Goal: Task Accomplishment & Management: Manage account settings

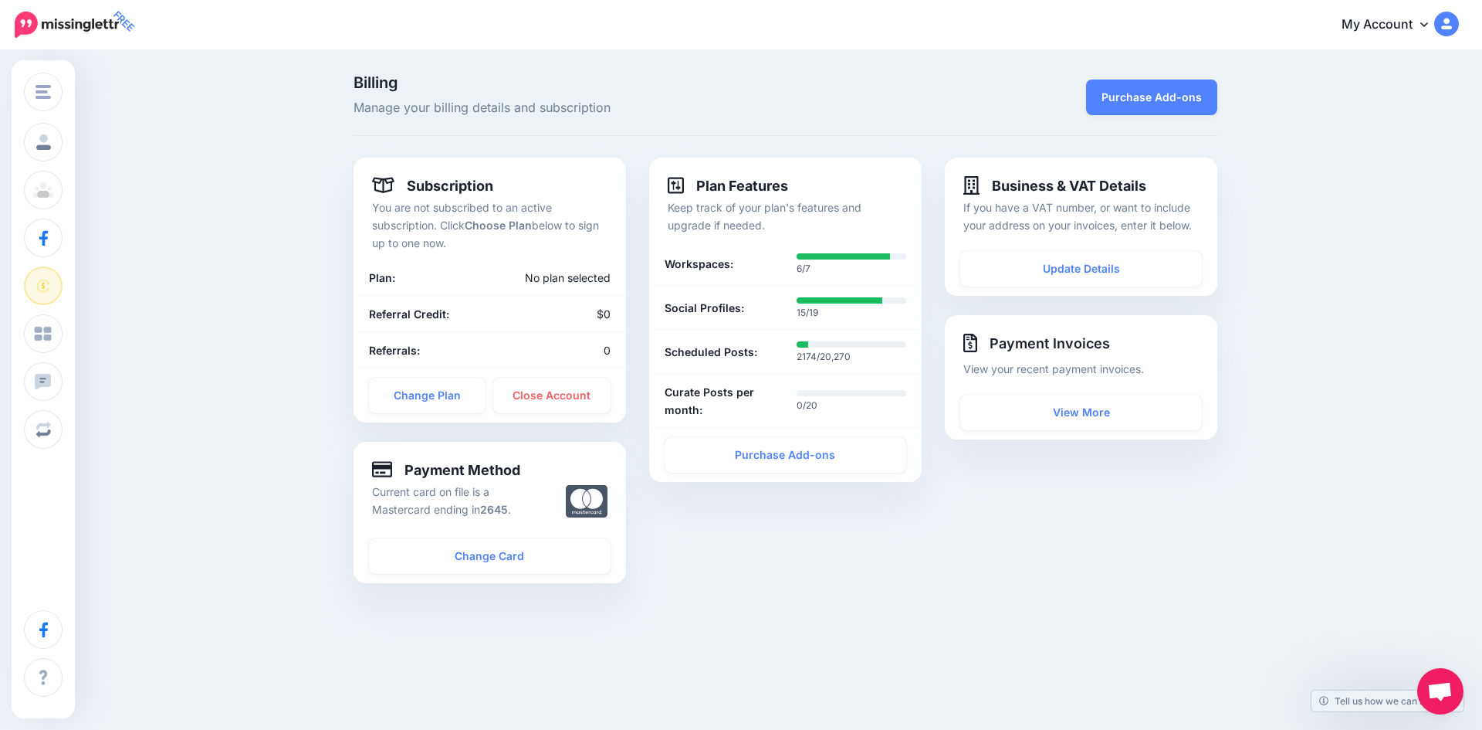
click at [1344, 30] on link "My Account" at bounding box center [1392, 25] width 133 height 38
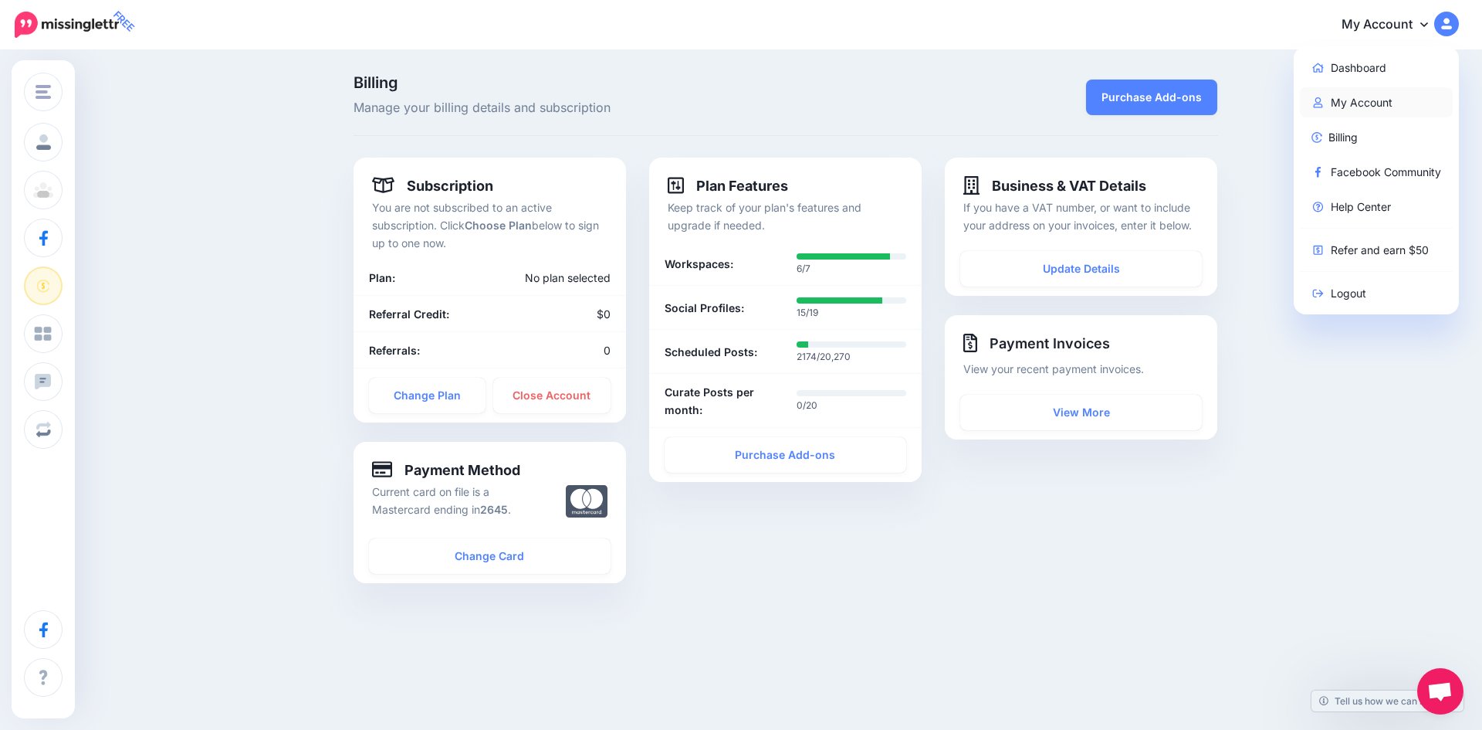
click at [1337, 107] on link "My Account" at bounding box center [1377, 102] width 154 height 30
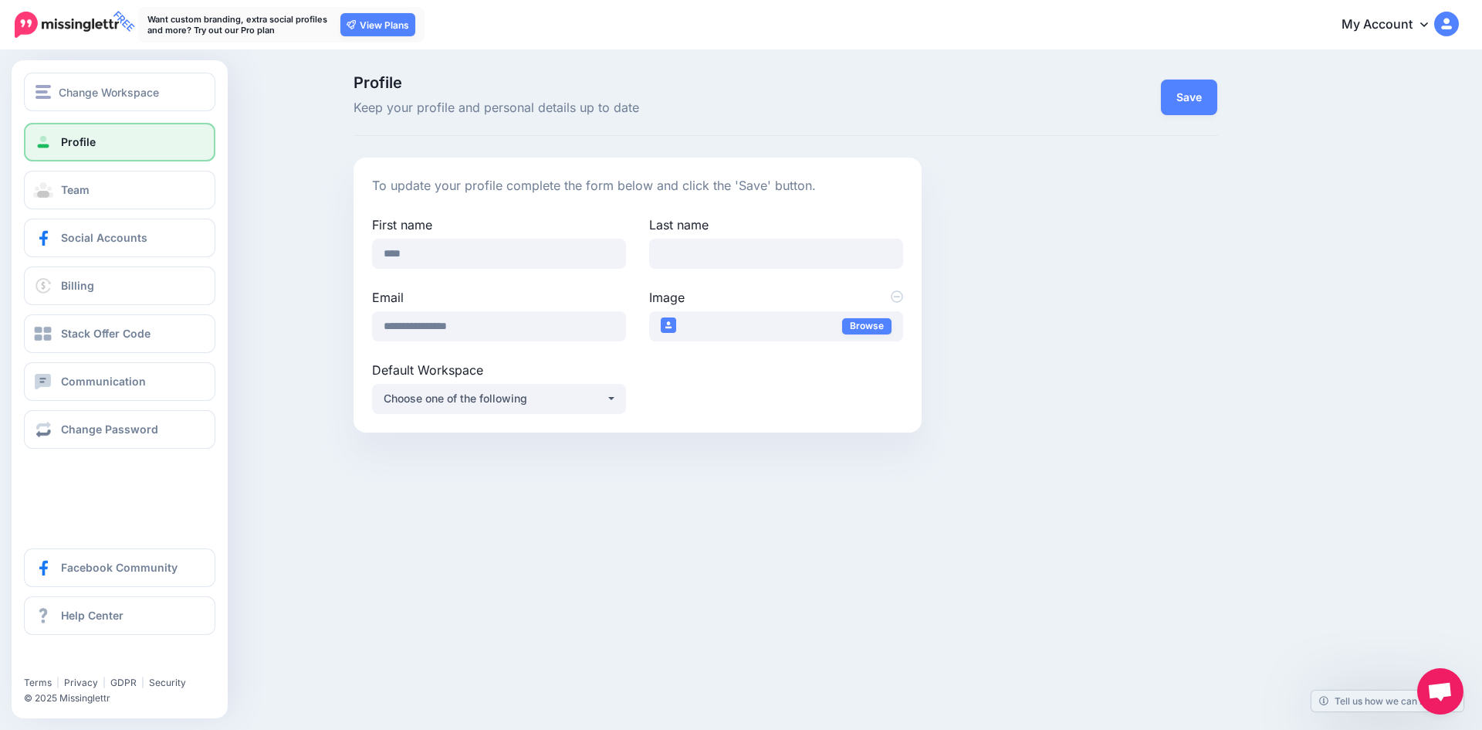
click at [47, 143] on span at bounding box center [43, 141] width 20 height 15
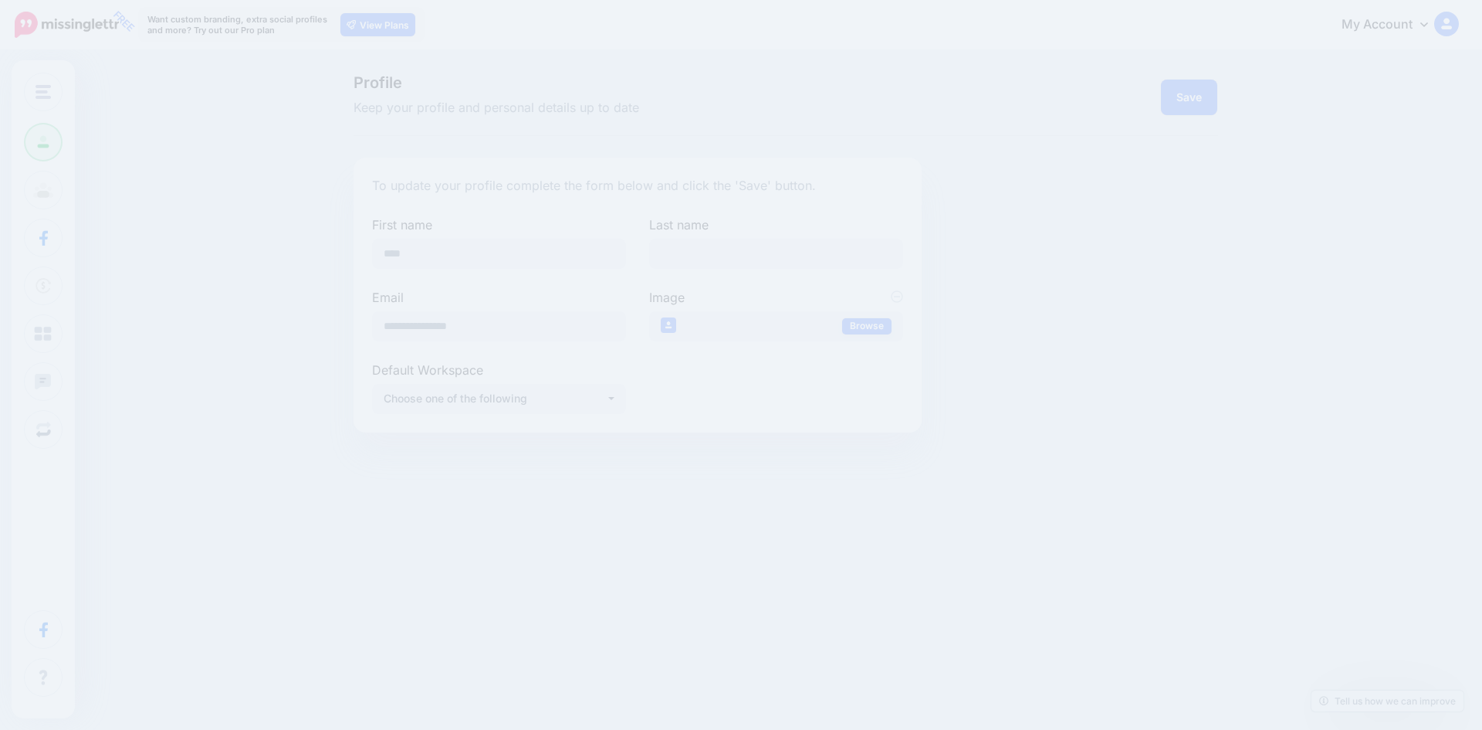
click at [82, 234] on div "Profile Keep your profile and personal details up to date Save To update your p…" at bounding box center [741, 259] width 1482 height 415
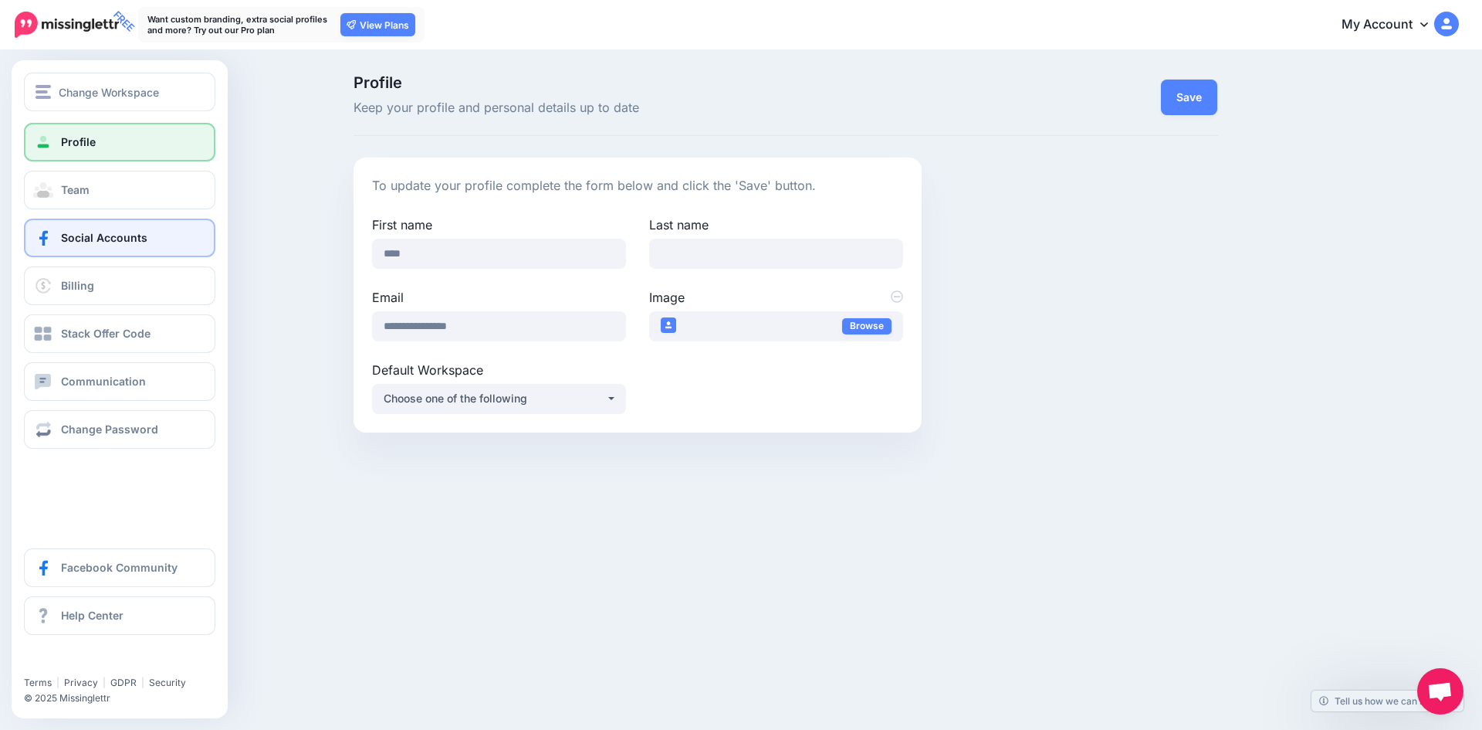
click at [93, 246] on link "Social Accounts" at bounding box center [119, 237] width 191 height 39
click at [118, 246] on link "Social Accounts" at bounding box center [119, 237] width 191 height 39
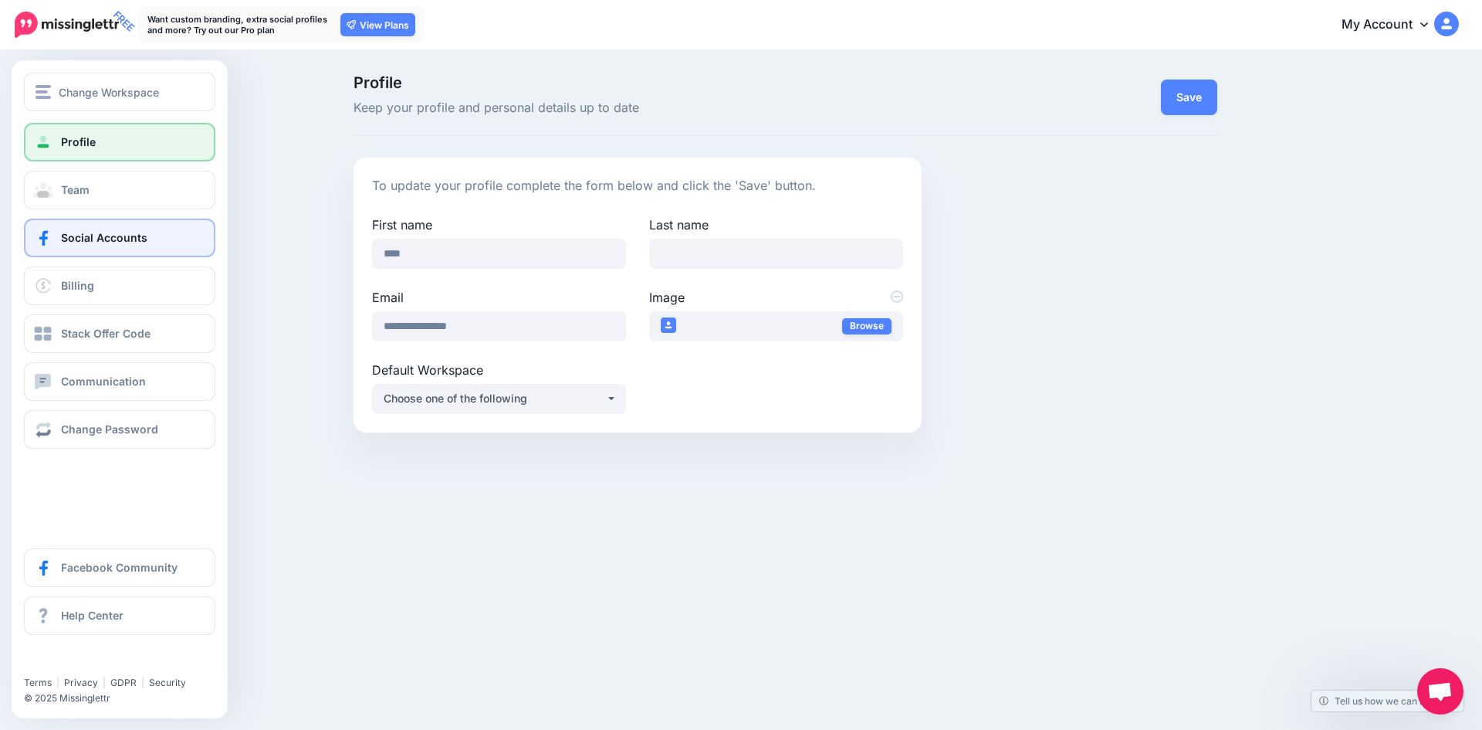
click at [118, 246] on link "Social Accounts" at bounding box center [119, 237] width 191 height 39
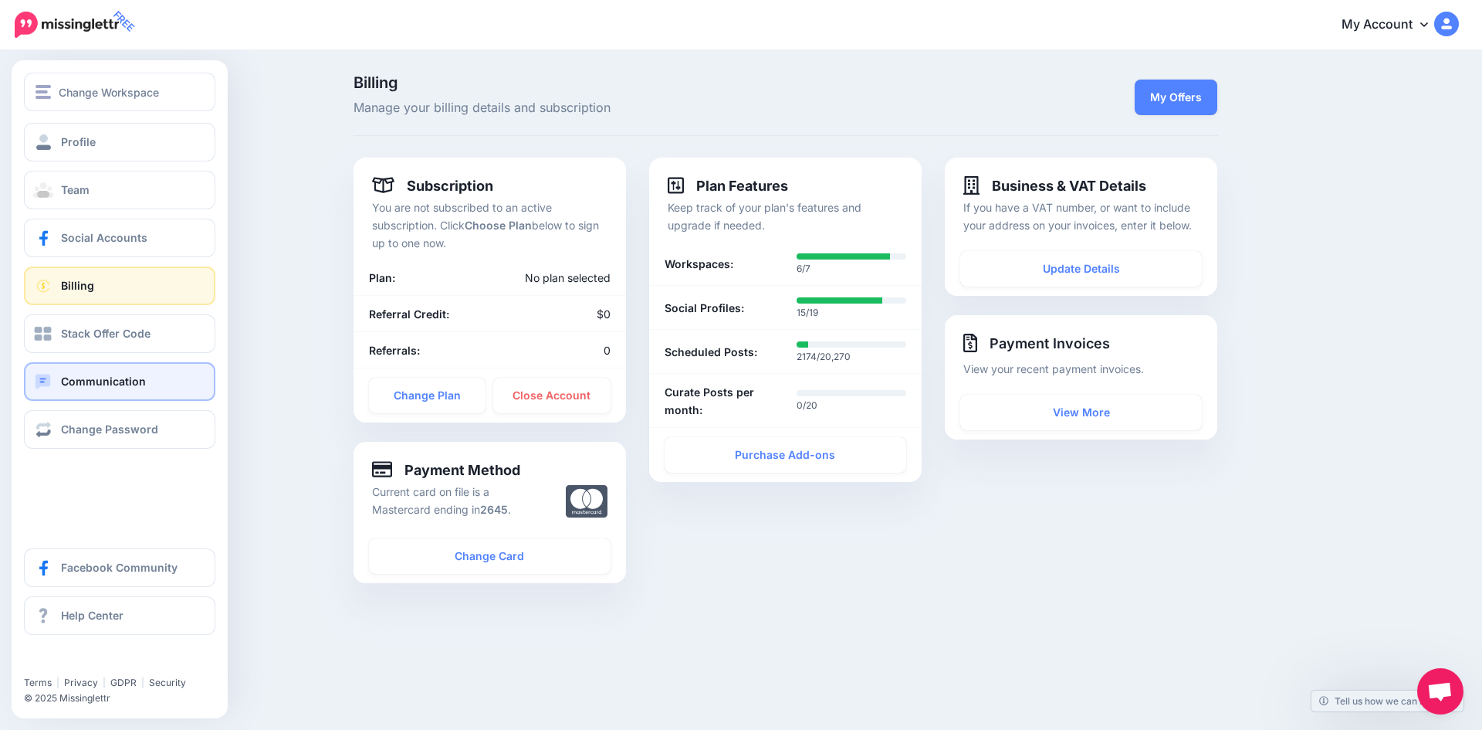
click at [73, 388] on link "Communication" at bounding box center [119, 381] width 191 height 39
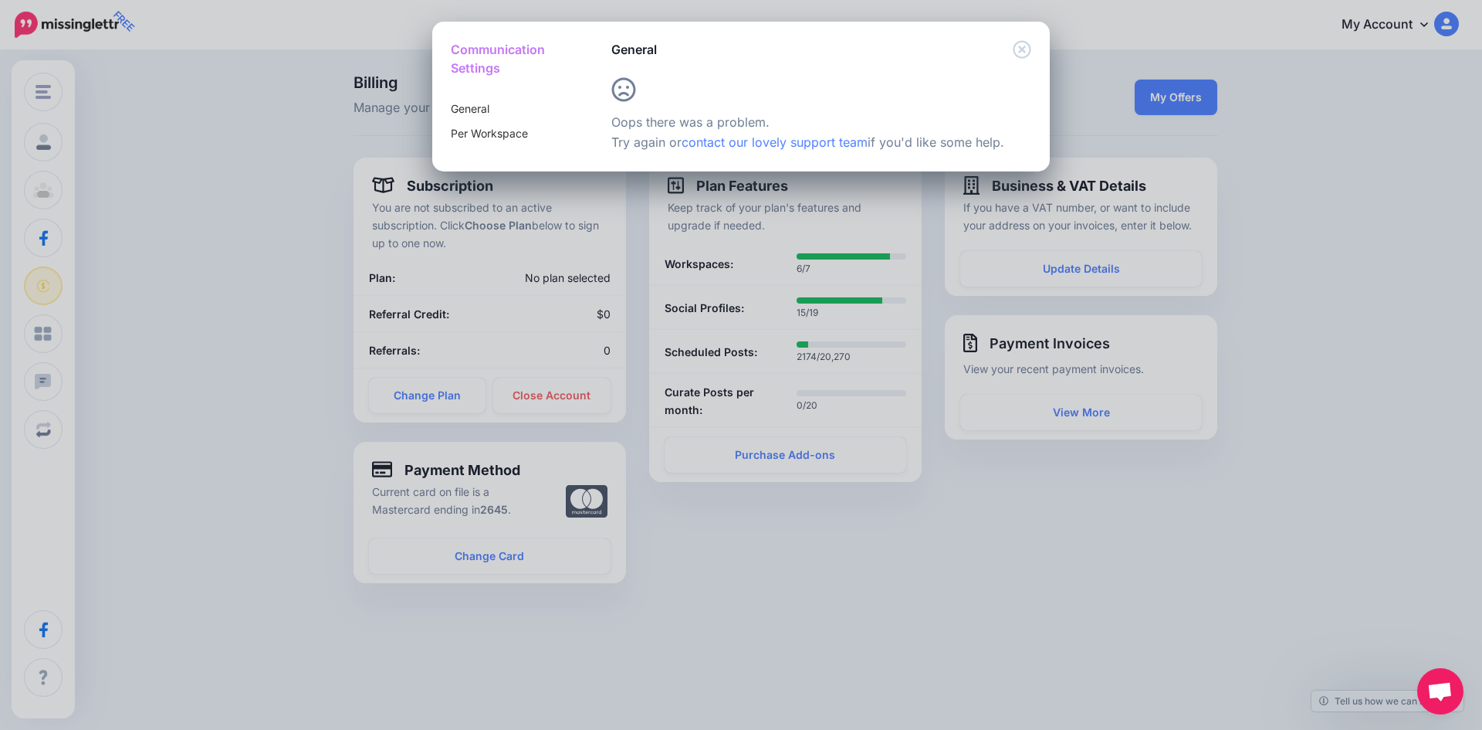
click at [208, 263] on div "Communication Settings General Per Workspace General" at bounding box center [741, 365] width 1482 height 730
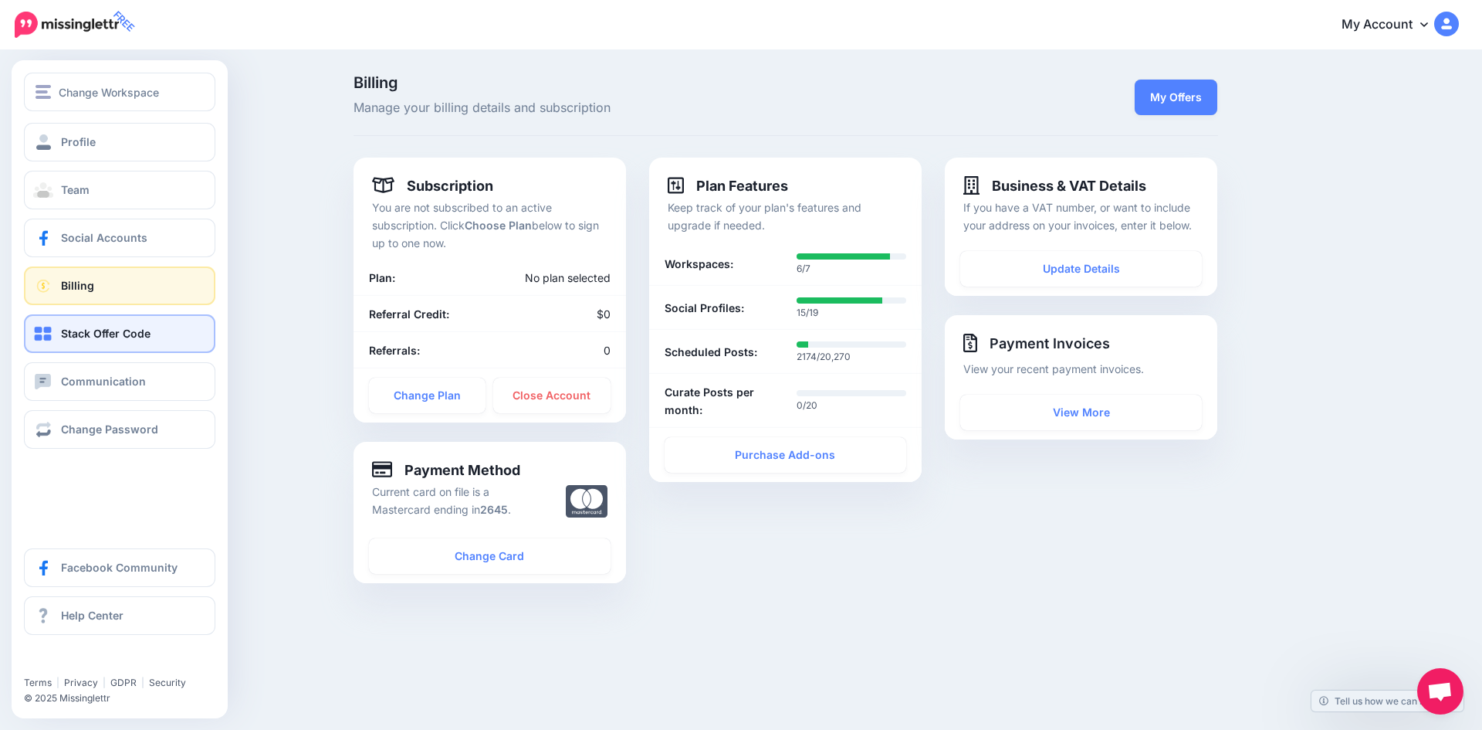
click at [103, 322] on link "Stack Offer Code" at bounding box center [119, 333] width 191 height 39
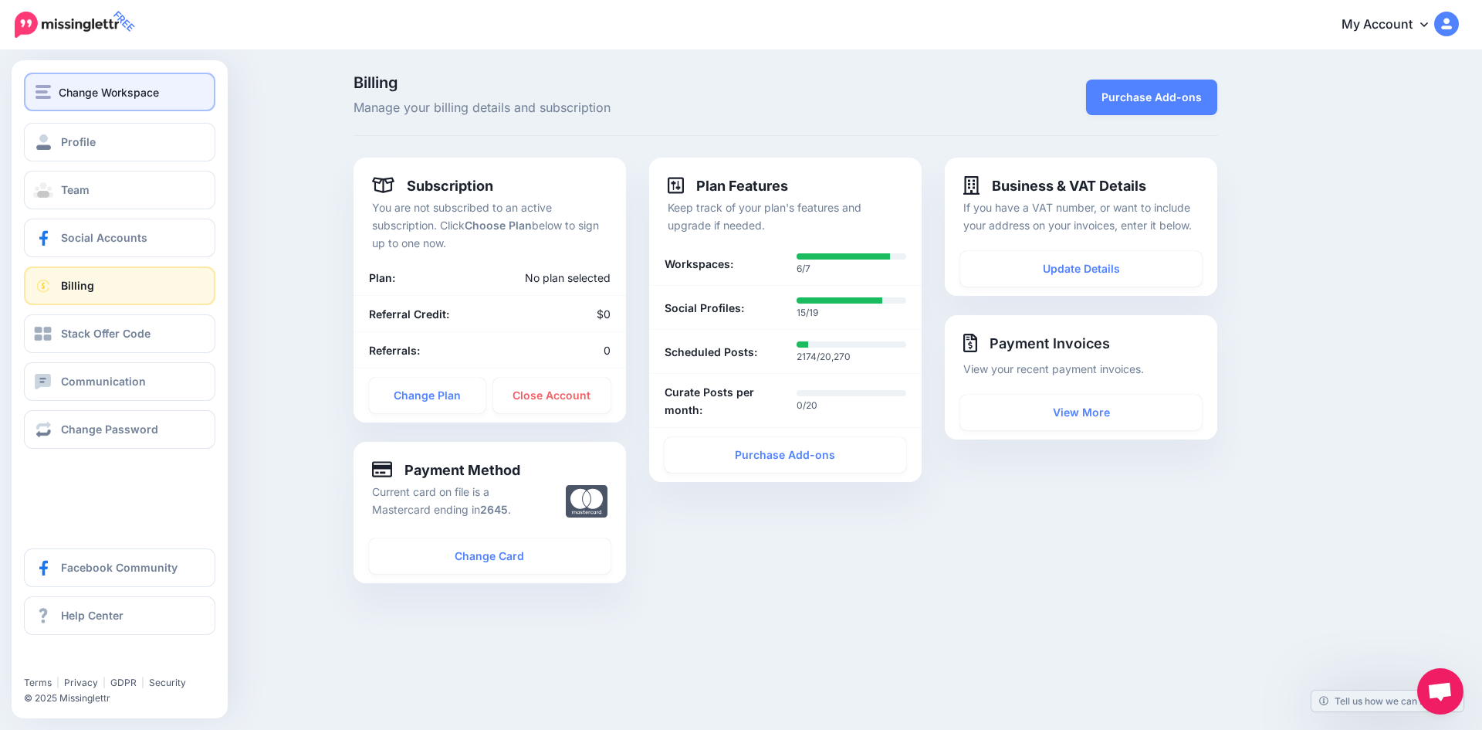
click at [49, 86] on img "button" at bounding box center [43, 92] width 15 height 14
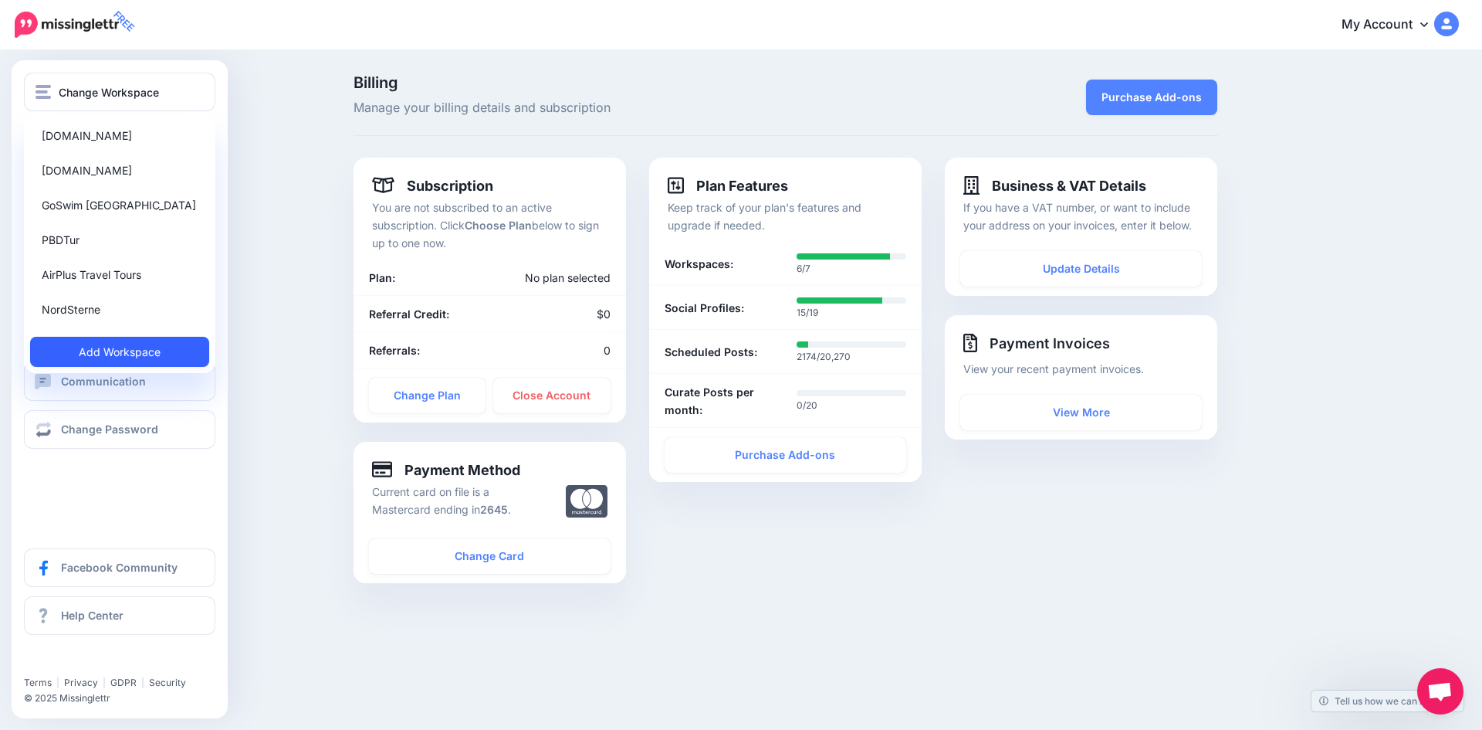
click at [107, 353] on link "Add Workspace" at bounding box center [119, 352] width 179 height 30
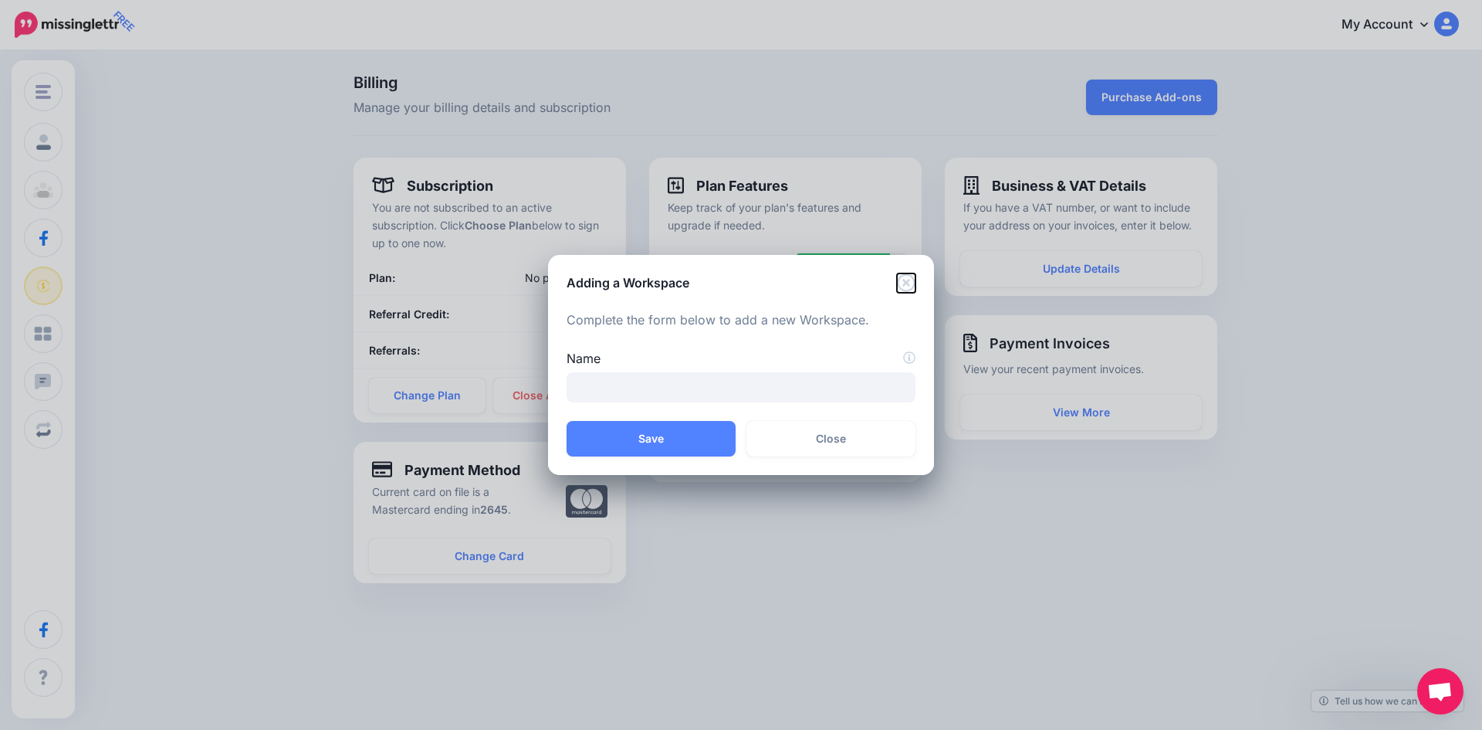
click at [904, 279] on icon "Close" at bounding box center [906, 282] width 18 height 18
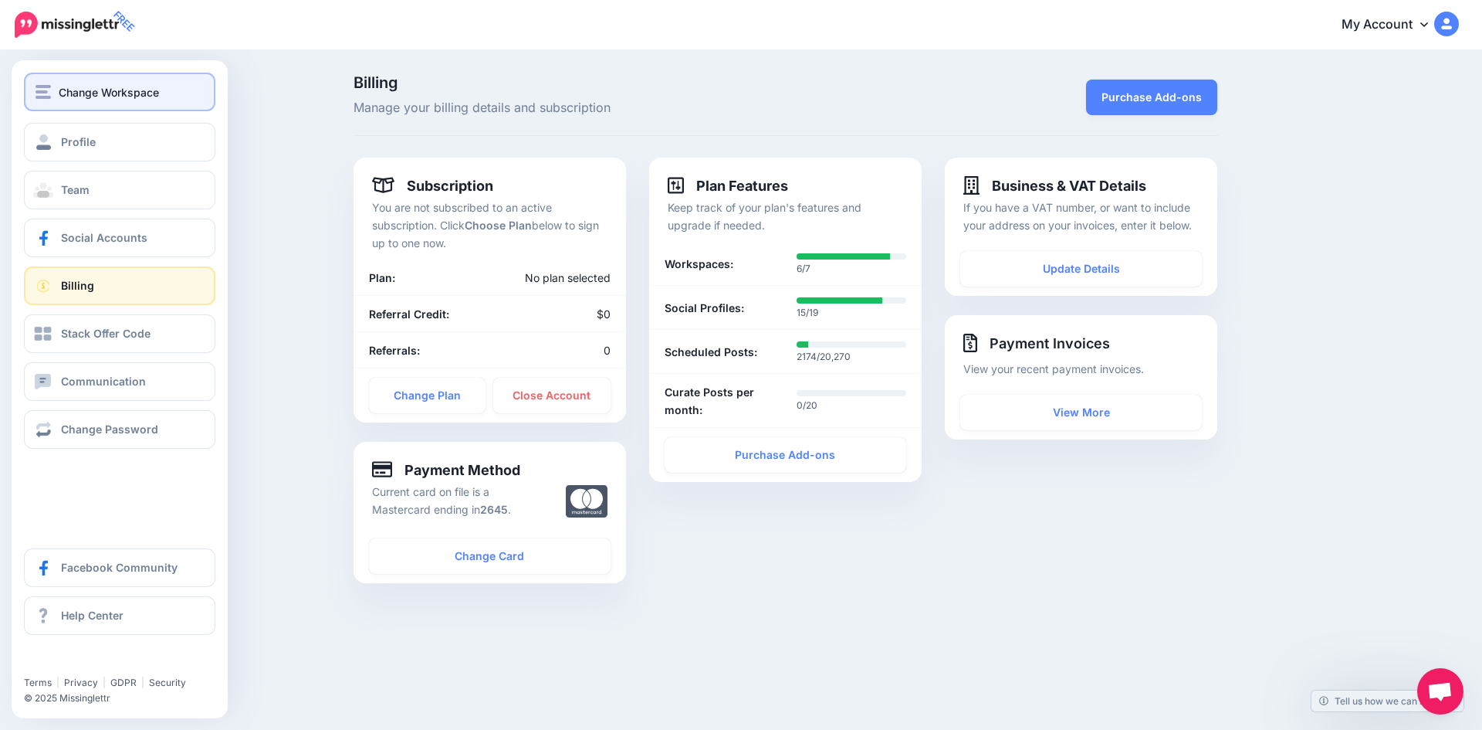
click at [49, 100] on div "Change Workspace" at bounding box center [120, 92] width 168 height 18
click at [49, 73] on button "Change Workspace" at bounding box center [119, 92] width 191 height 39
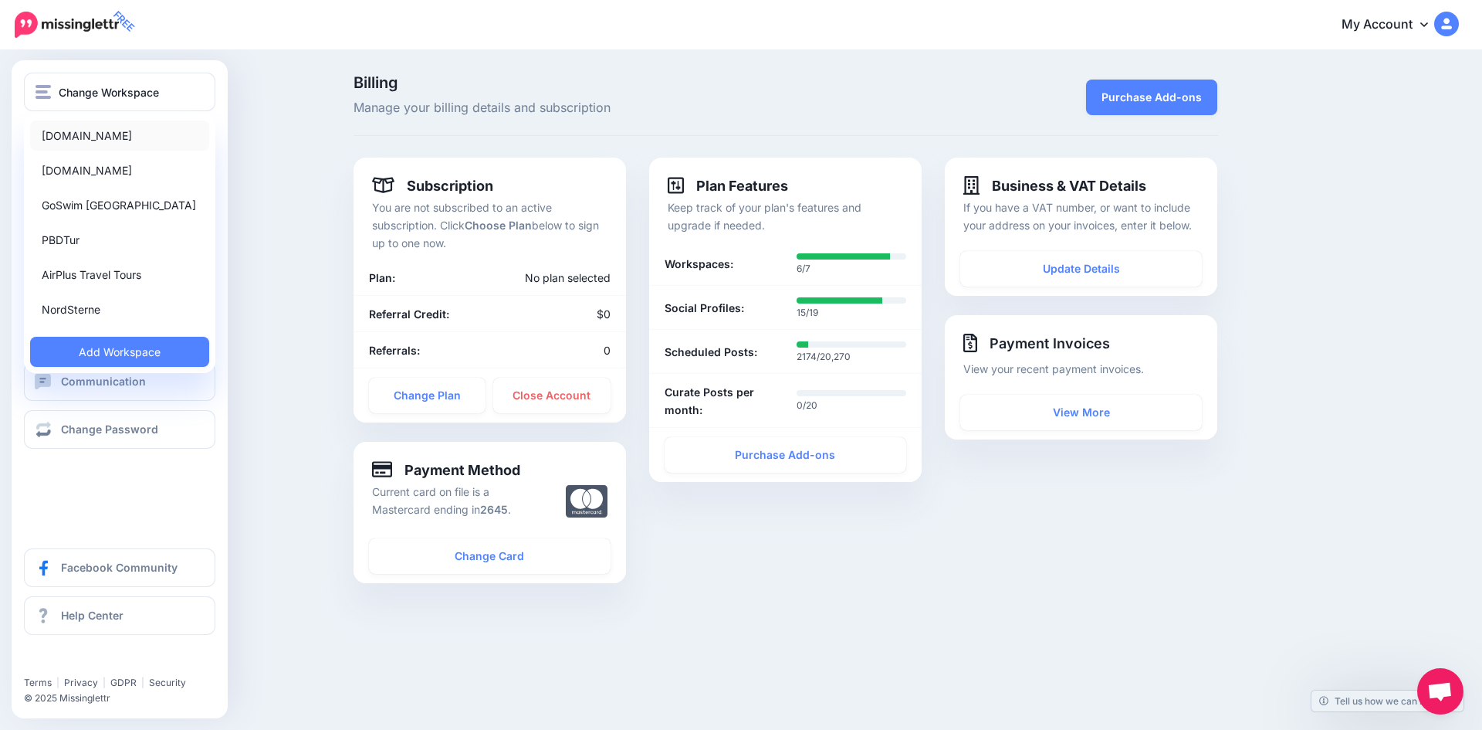
click at [108, 137] on link "[DOMAIN_NAME]" at bounding box center [119, 135] width 179 height 30
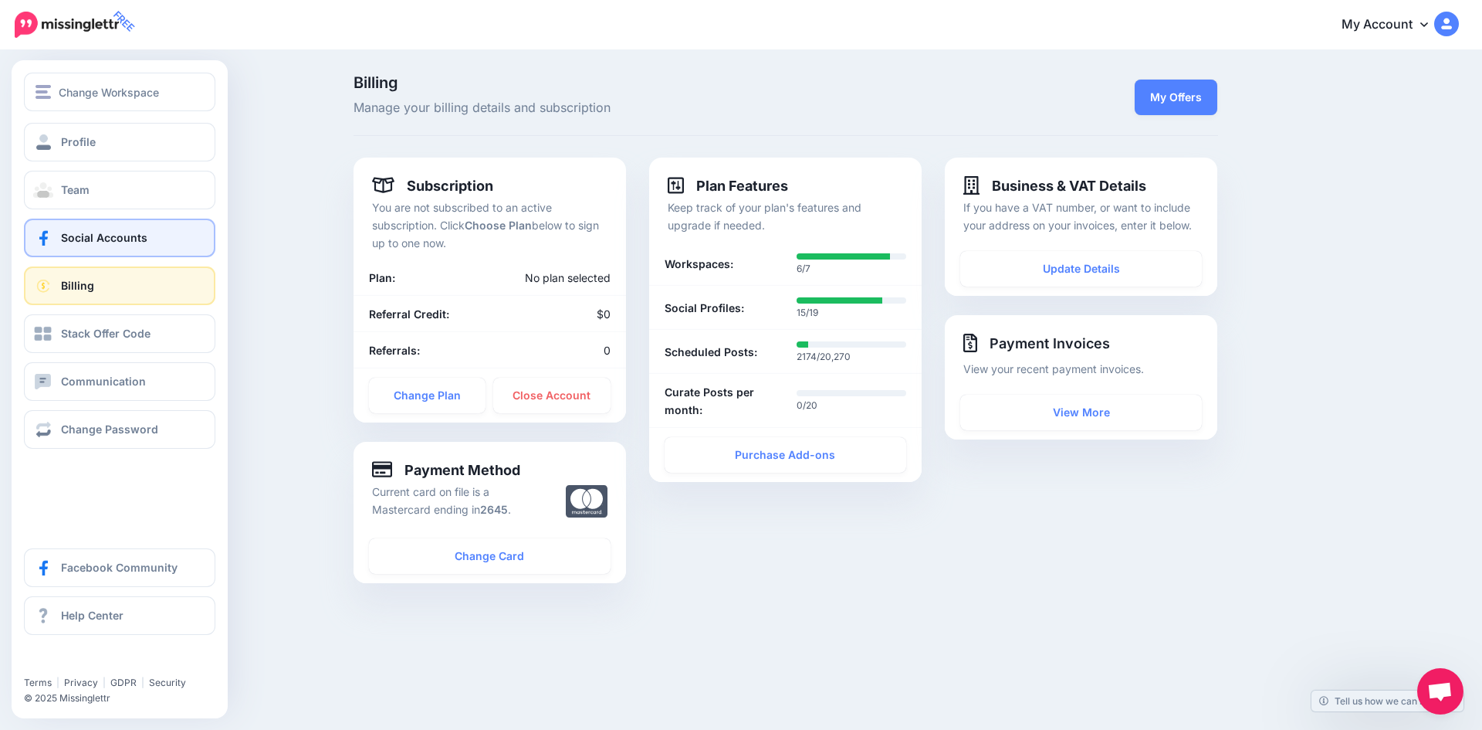
click at [123, 239] on span "Social Accounts" at bounding box center [104, 237] width 86 height 13
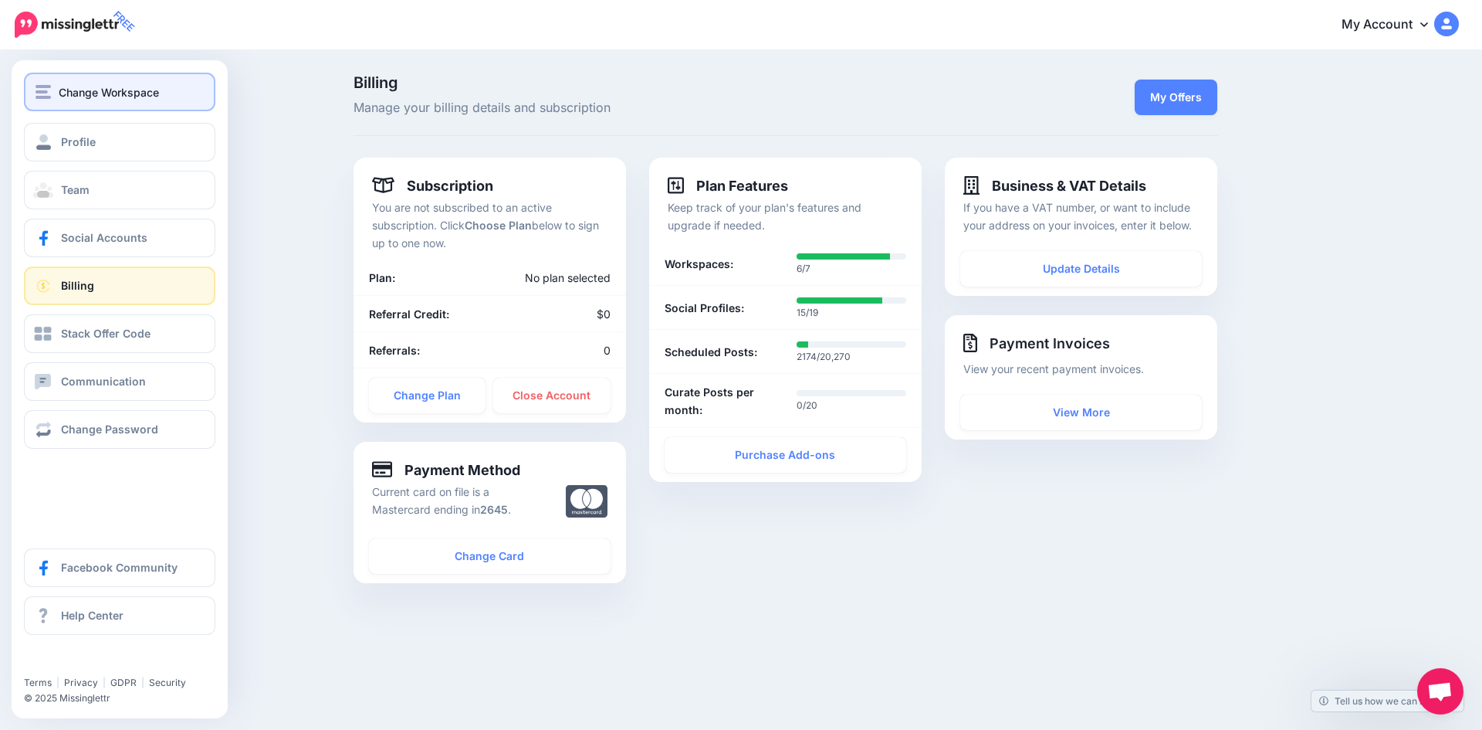
click at [40, 97] on img "button" at bounding box center [43, 92] width 15 height 14
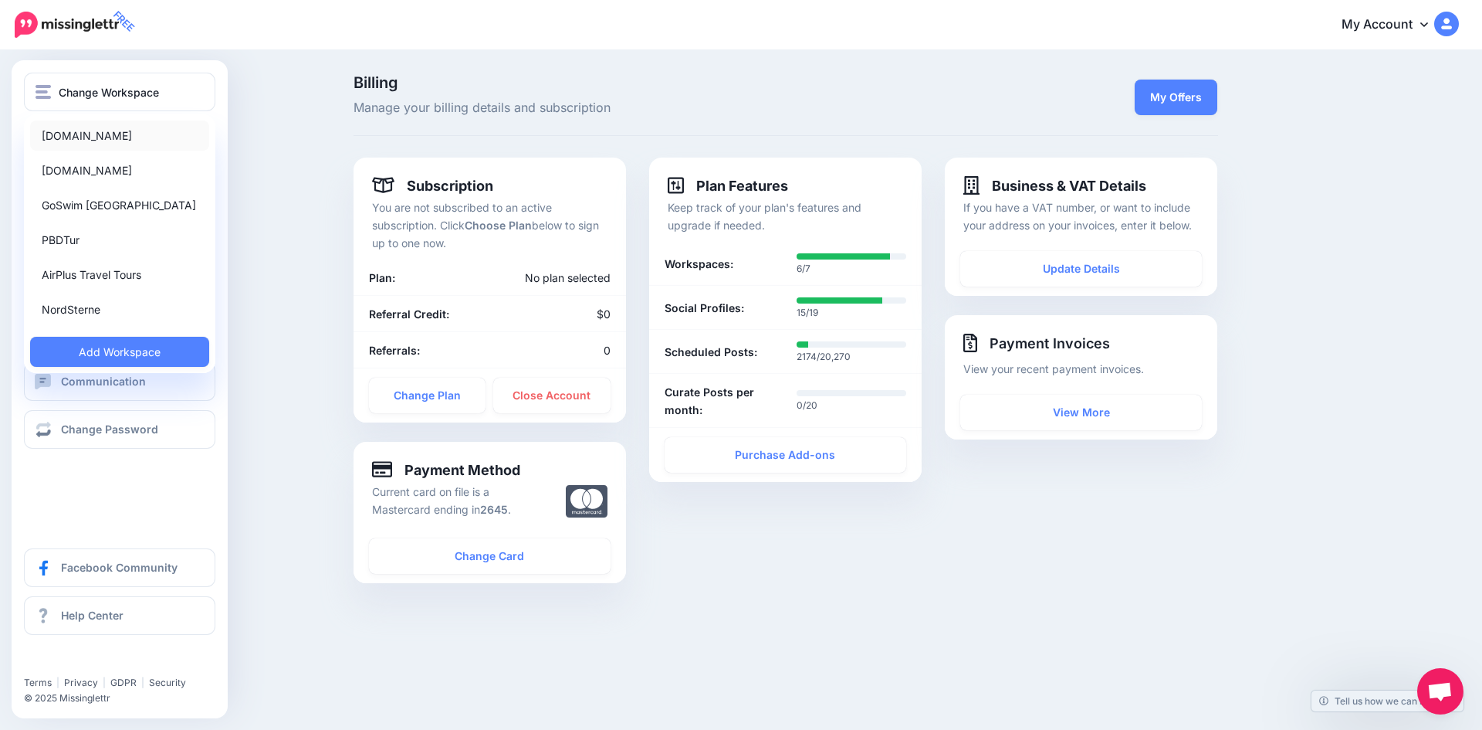
click at [82, 141] on link "[DOMAIN_NAME]" at bounding box center [119, 135] width 179 height 30
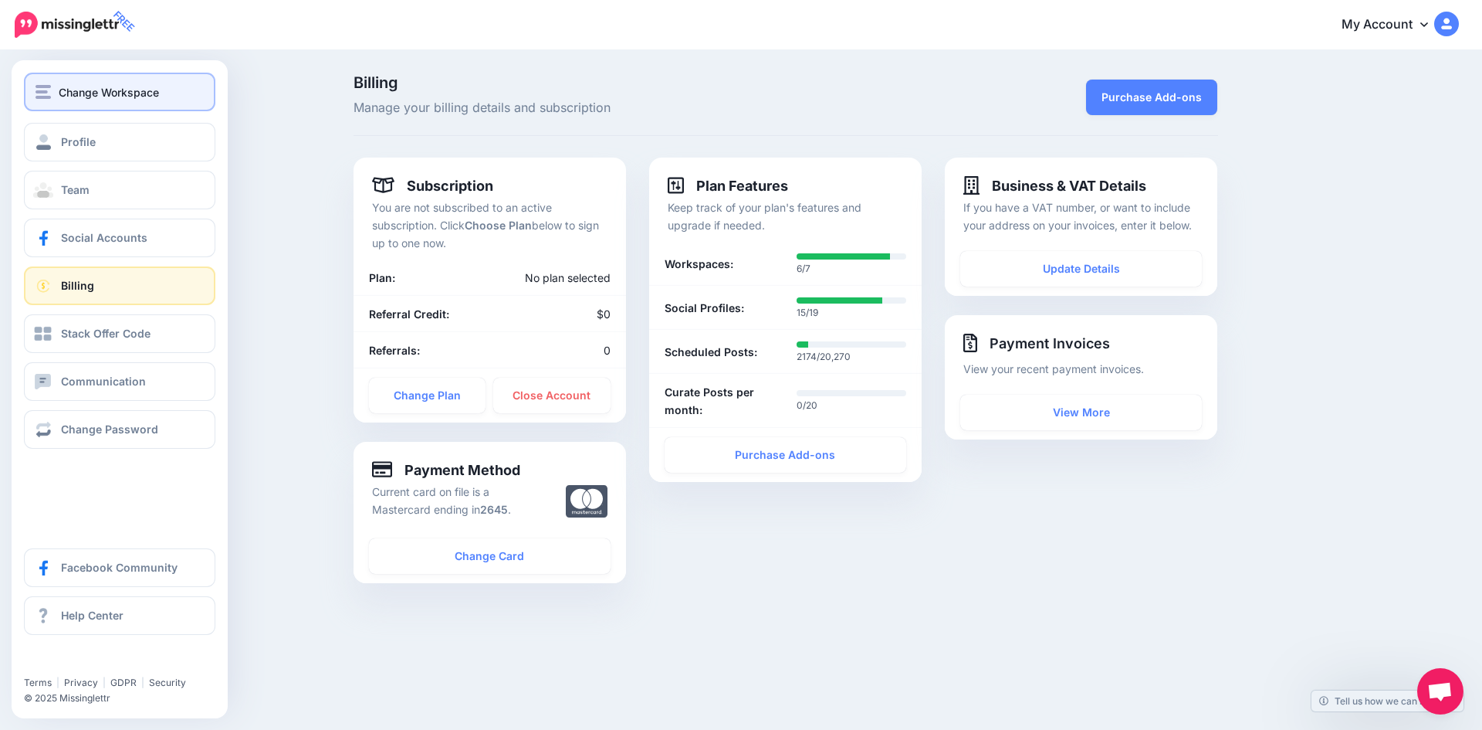
click at [55, 76] on button "Change Workspace" at bounding box center [119, 92] width 191 height 39
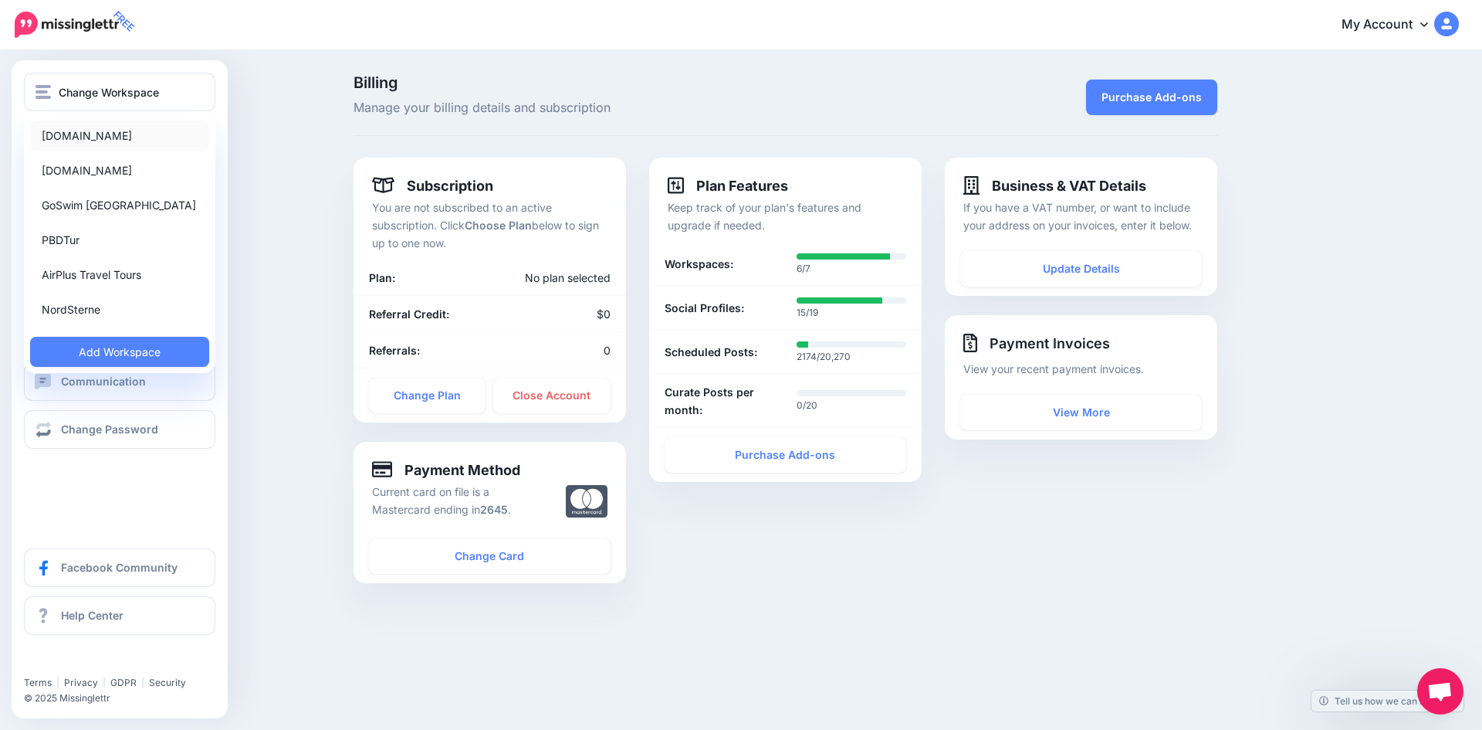
click at [116, 136] on link "[DOMAIN_NAME]" at bounding box center [119, 135] width 179 height 30
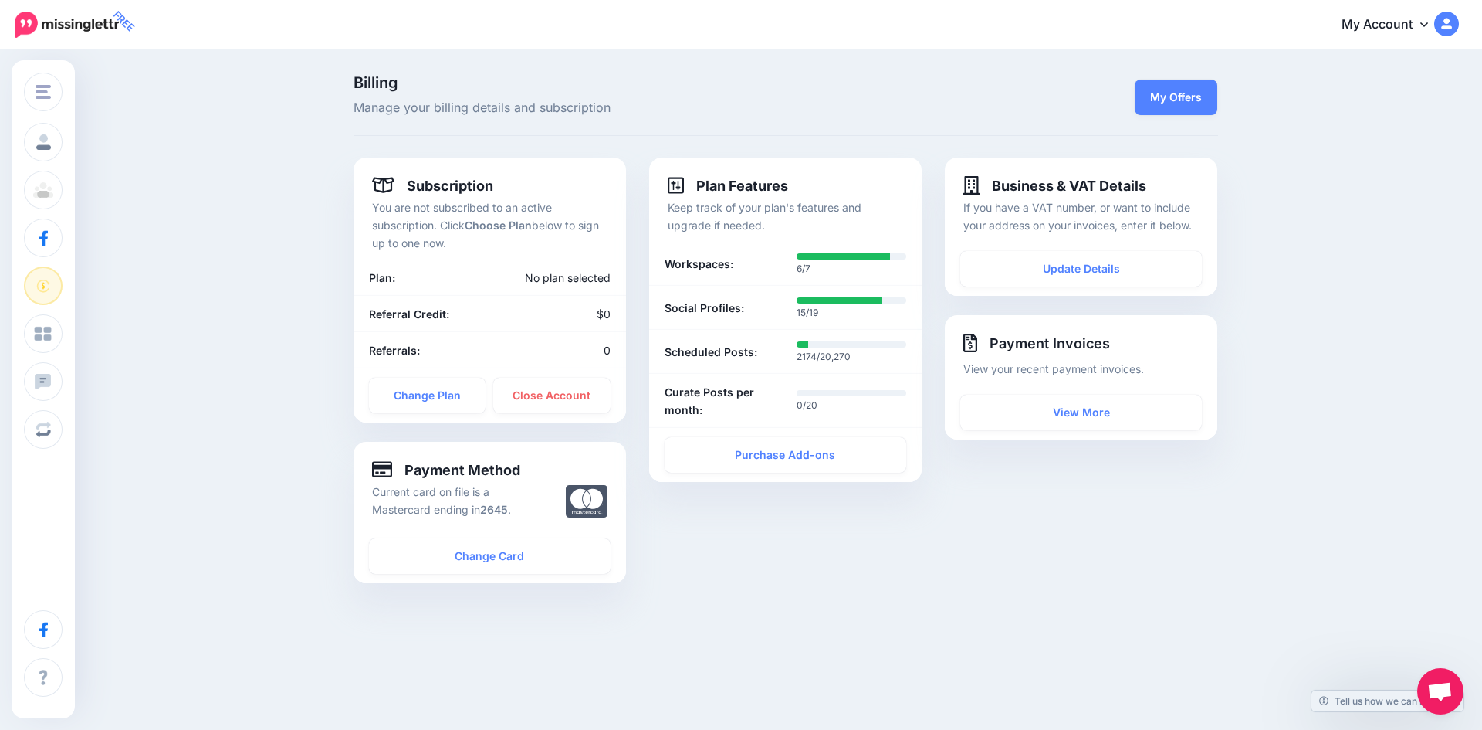
click at [1398, 28] on link "My Account" at bounding box center [1392, 25] width 133 height 38
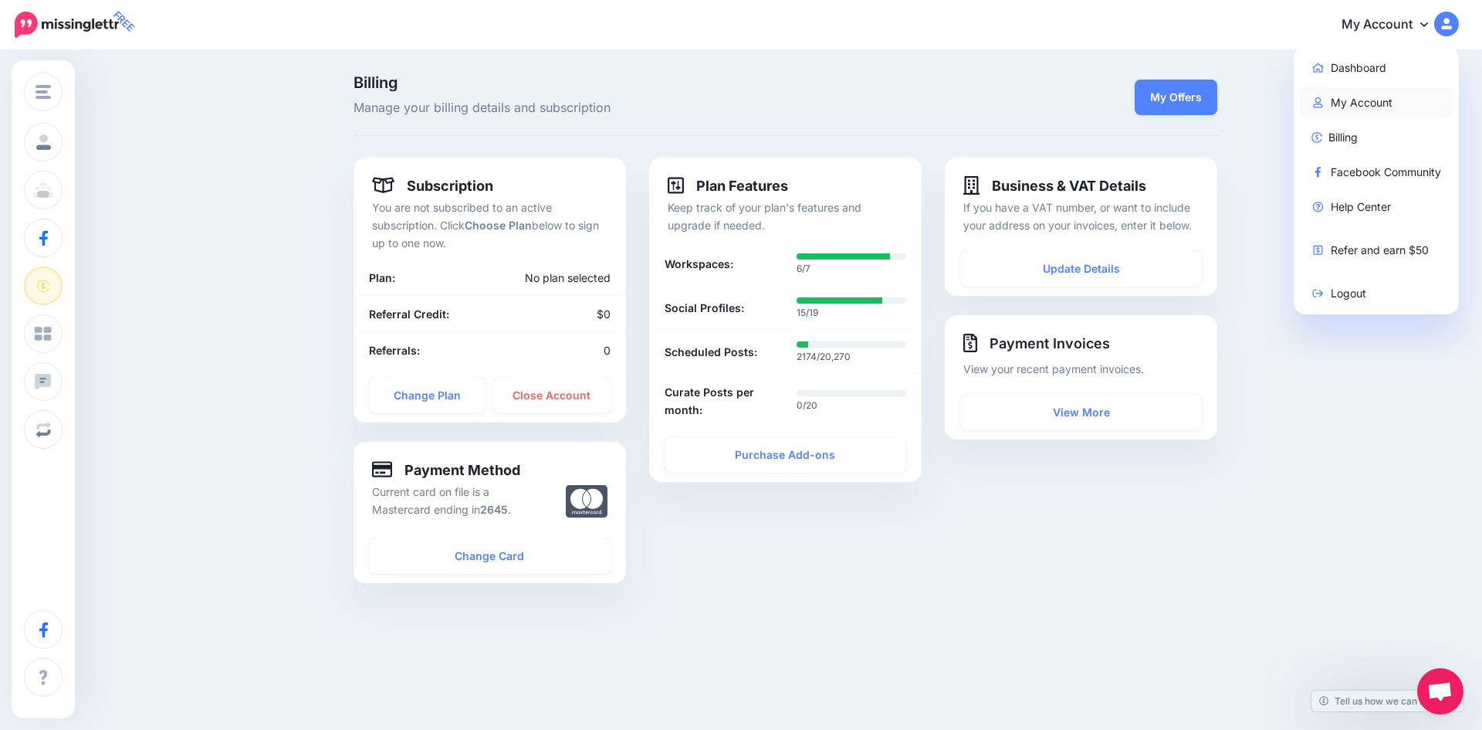
click at [1386, 97] on link "My Account" at bounding box center [1377, 102] width 154 height 30
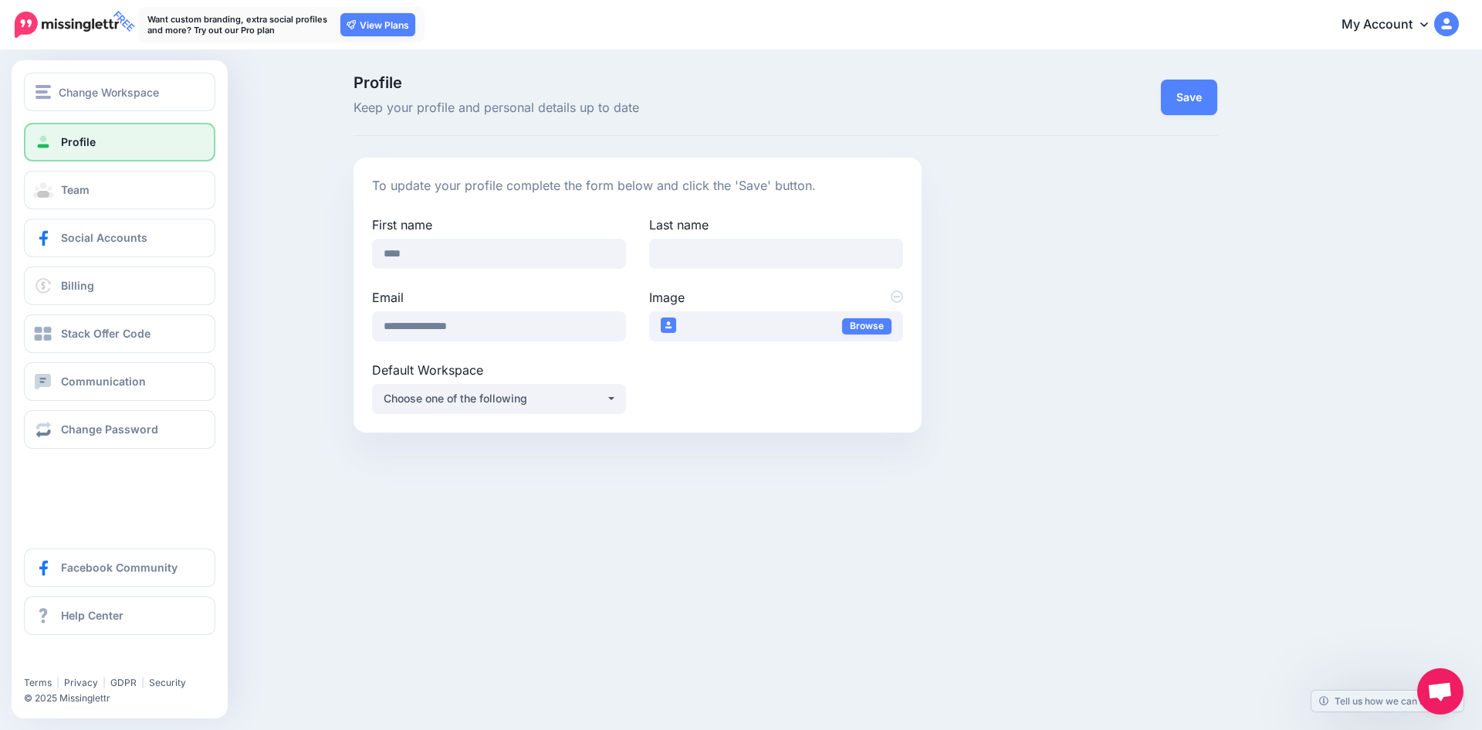
click at [71, 130] on link "Profile" at bounding box center [119, 142] width 191 height 39
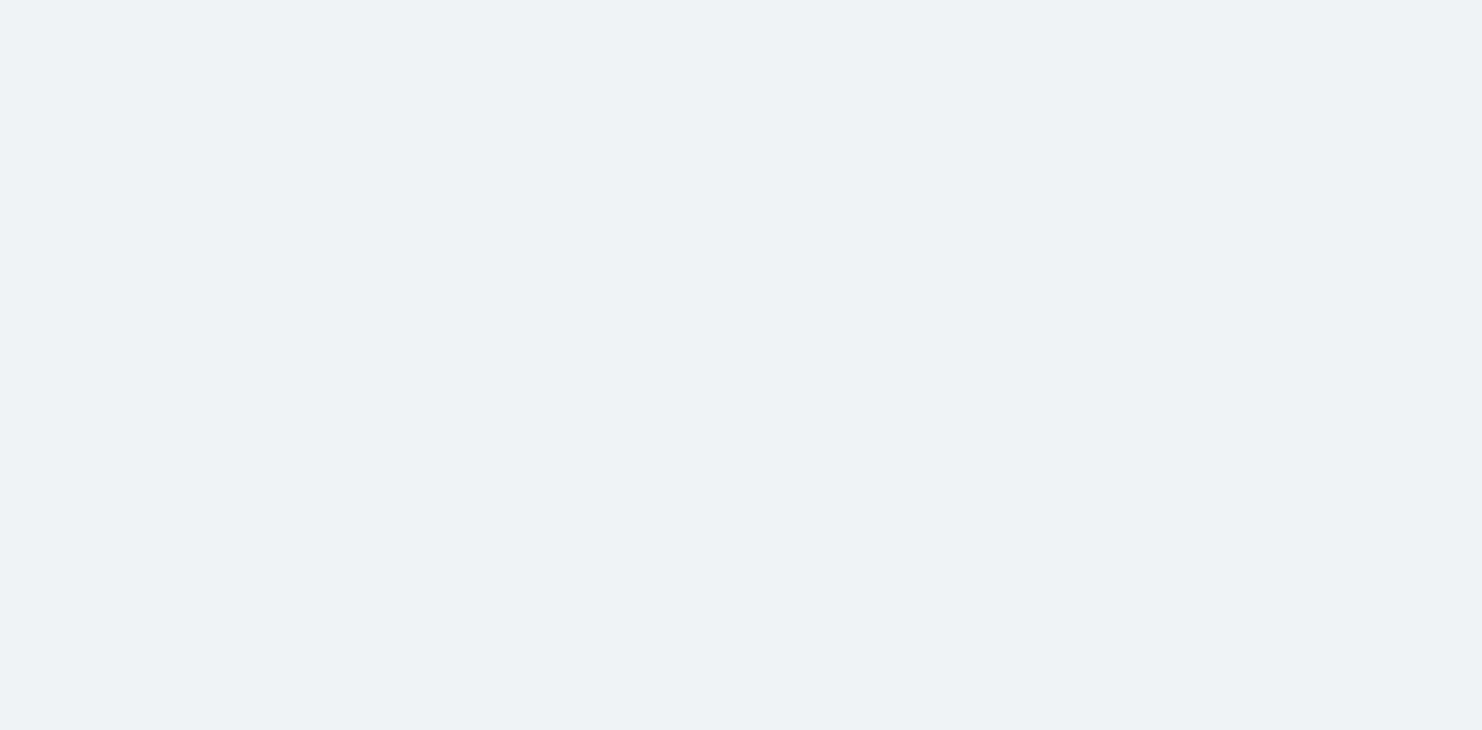
click at [77, 139] on span "Profile" at bounding box center [78, 141] width 35 height 13
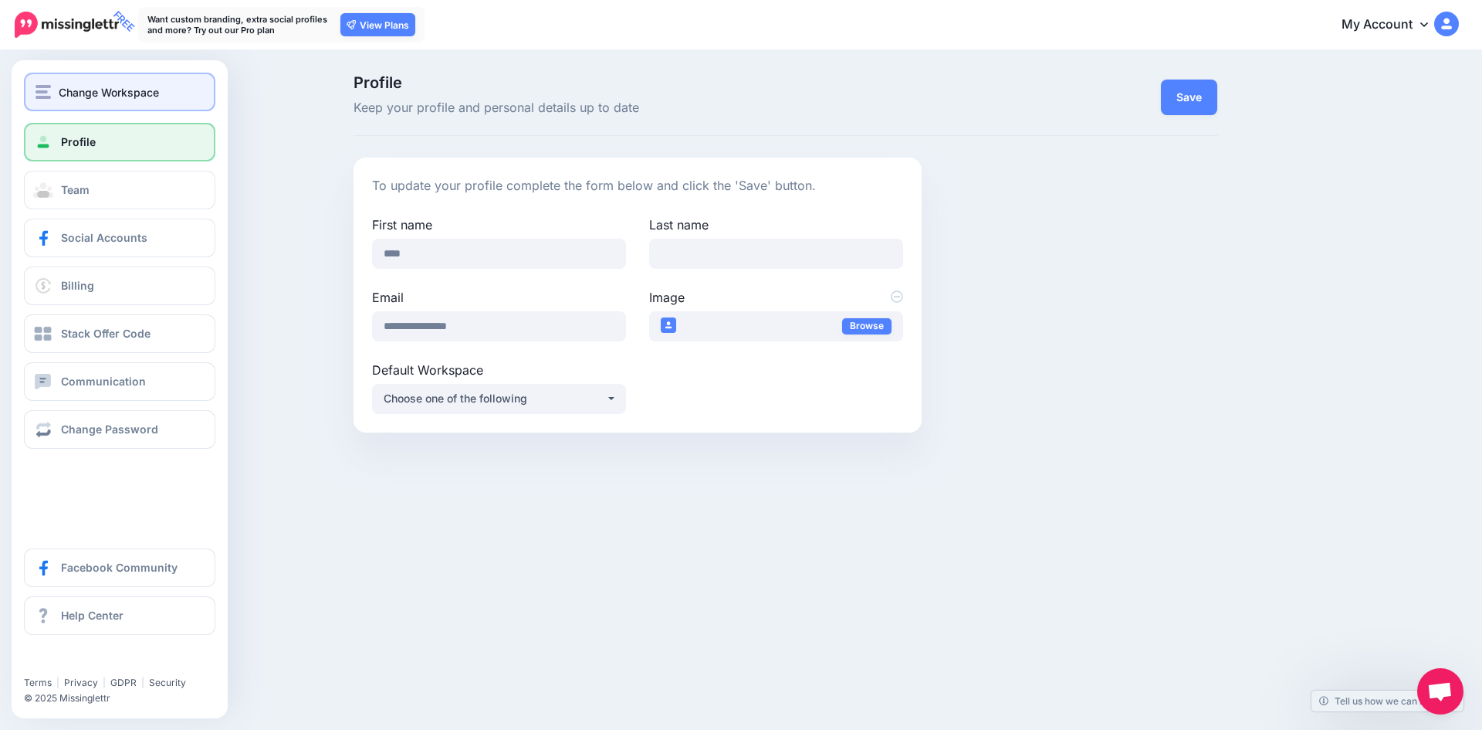
click at [50, 90] on img "button" at bounding box center [43, 92] width 15 height 14
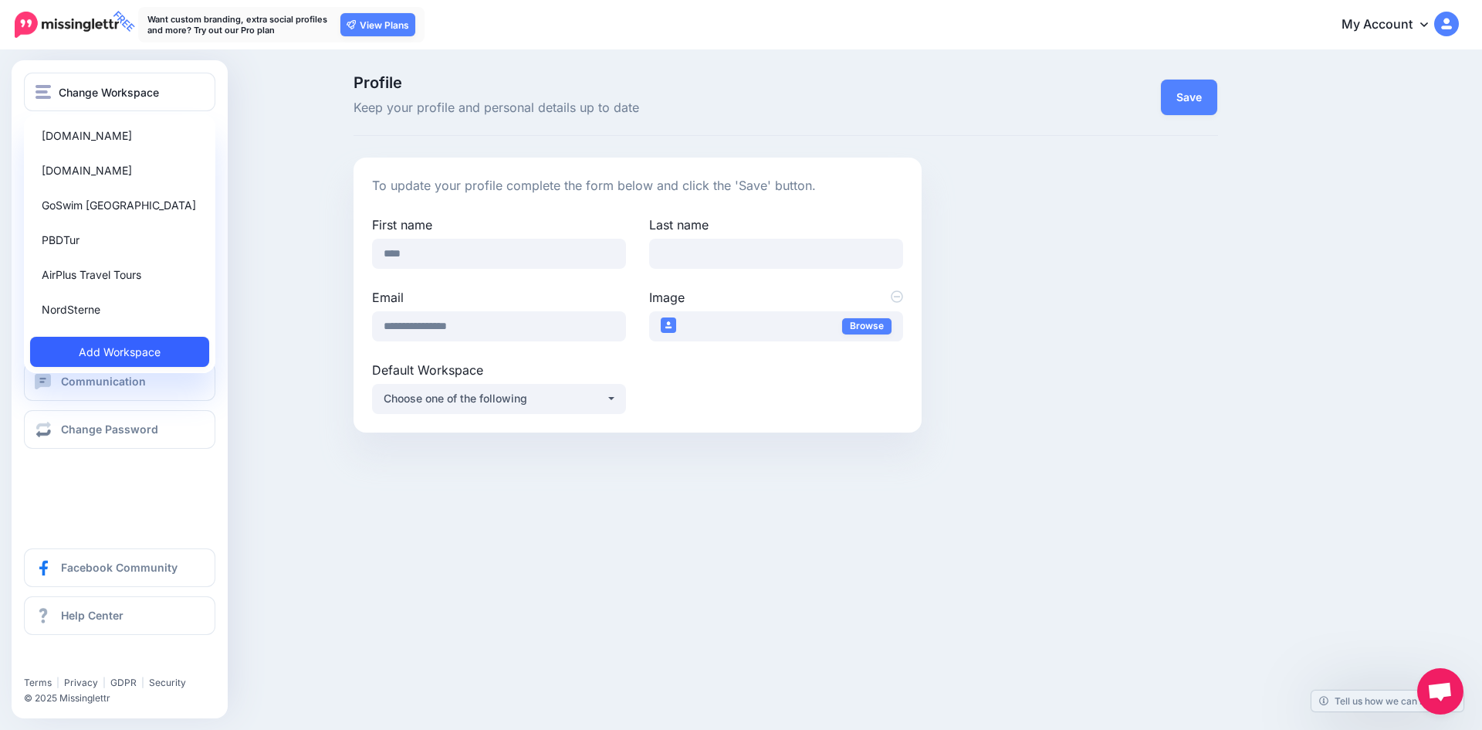
click at [110, 347] on link "Add Workspace" at bounding box center [119, 352] width 179 height 30
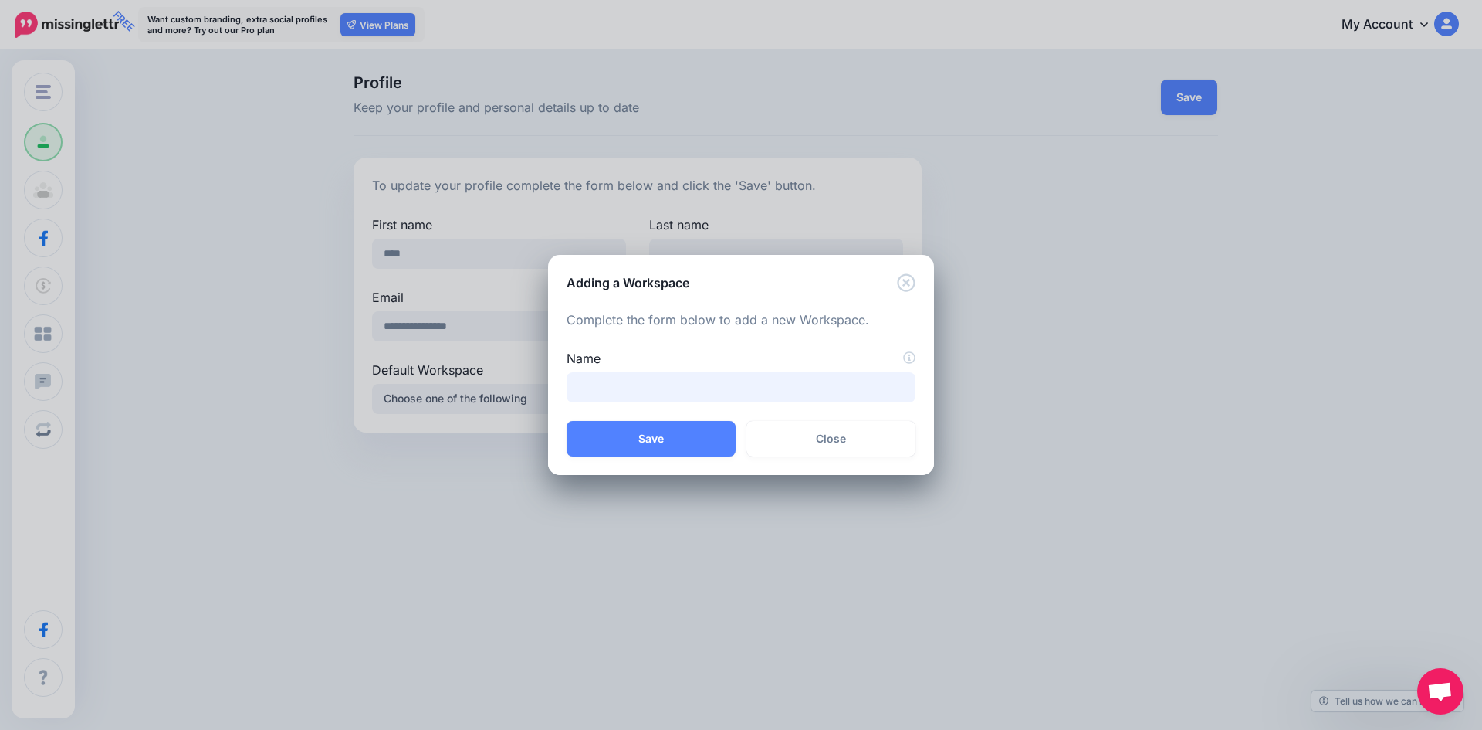
click at [618, 391] on input "Name" at bounding box center [741, 387] width 349 height 30
click at [621, 395] on input "Name" at bounding box center [741, 387] width 349 height 30
paste input "**********"
type input "**********"
click at [675, 432] on button "Save" at bounding box center [651, 439] width 169 height 36
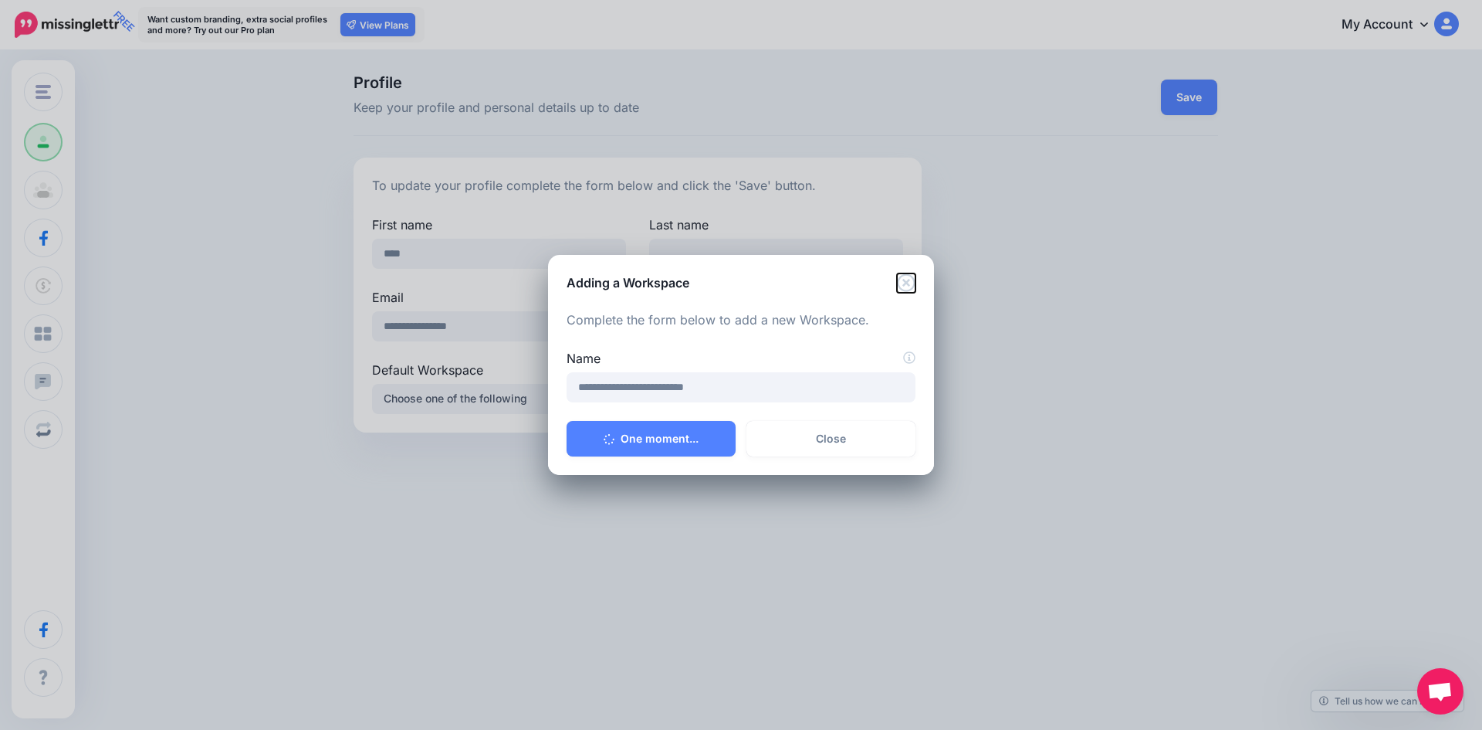
click at [902, 281] on icon "Close" at bounding box center [906, 282] width 19 height 19
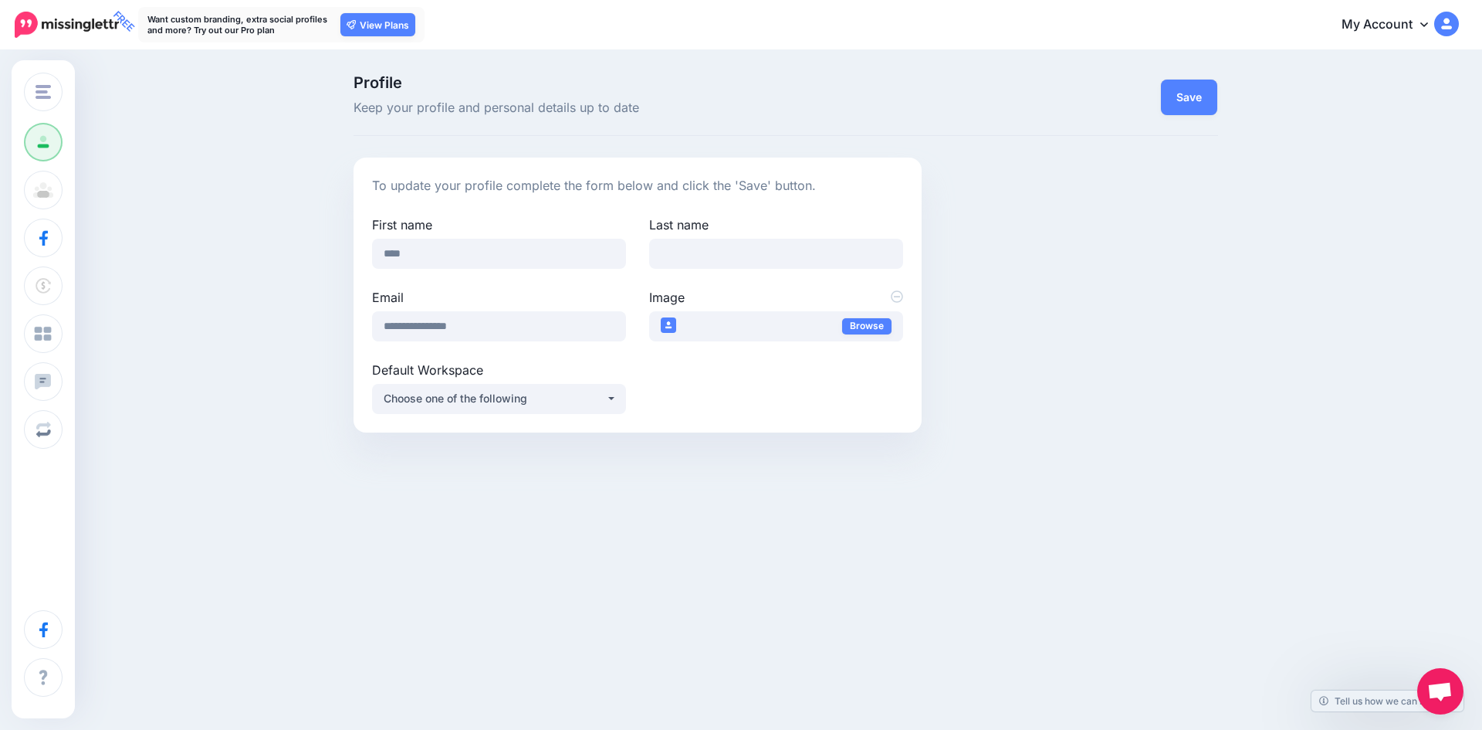
click at [1424, 30] on link "My Account" at bounding box center [1392, 25] width 133 height 38
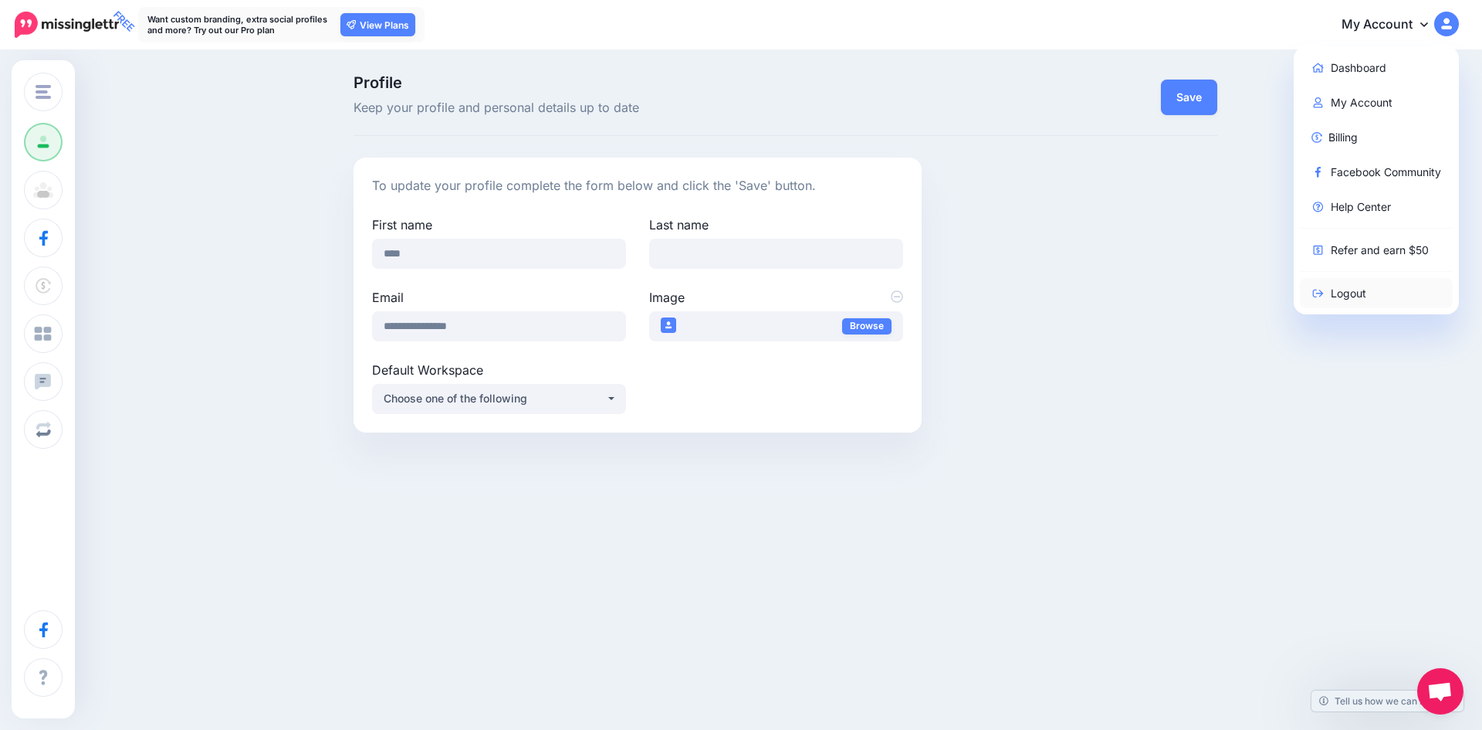
click at [1353, 288] on link "Logout" at bounding box center [1377, 293] width 154 height 30
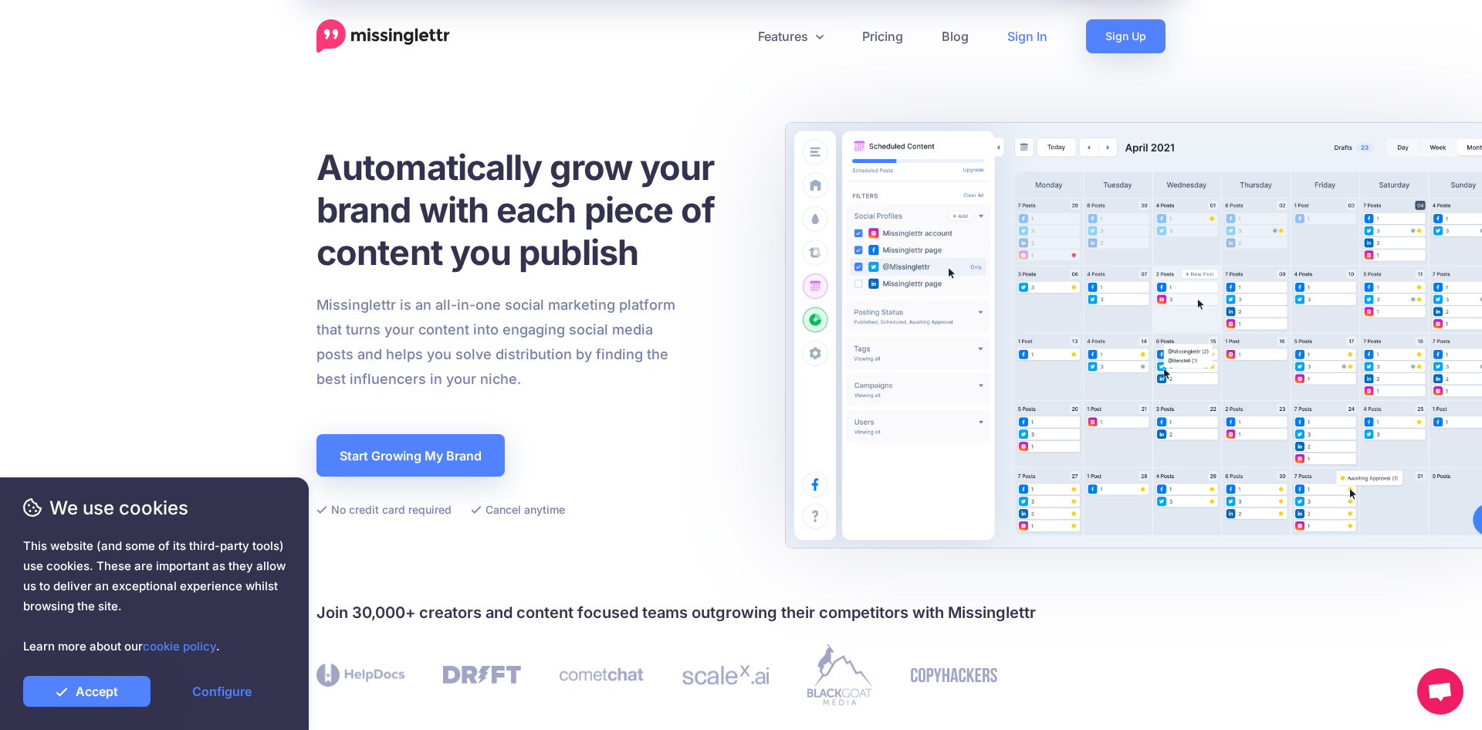
click at [1030, 36] on link "Sign In" at bounding box center [1027, 36] width 79 height 34
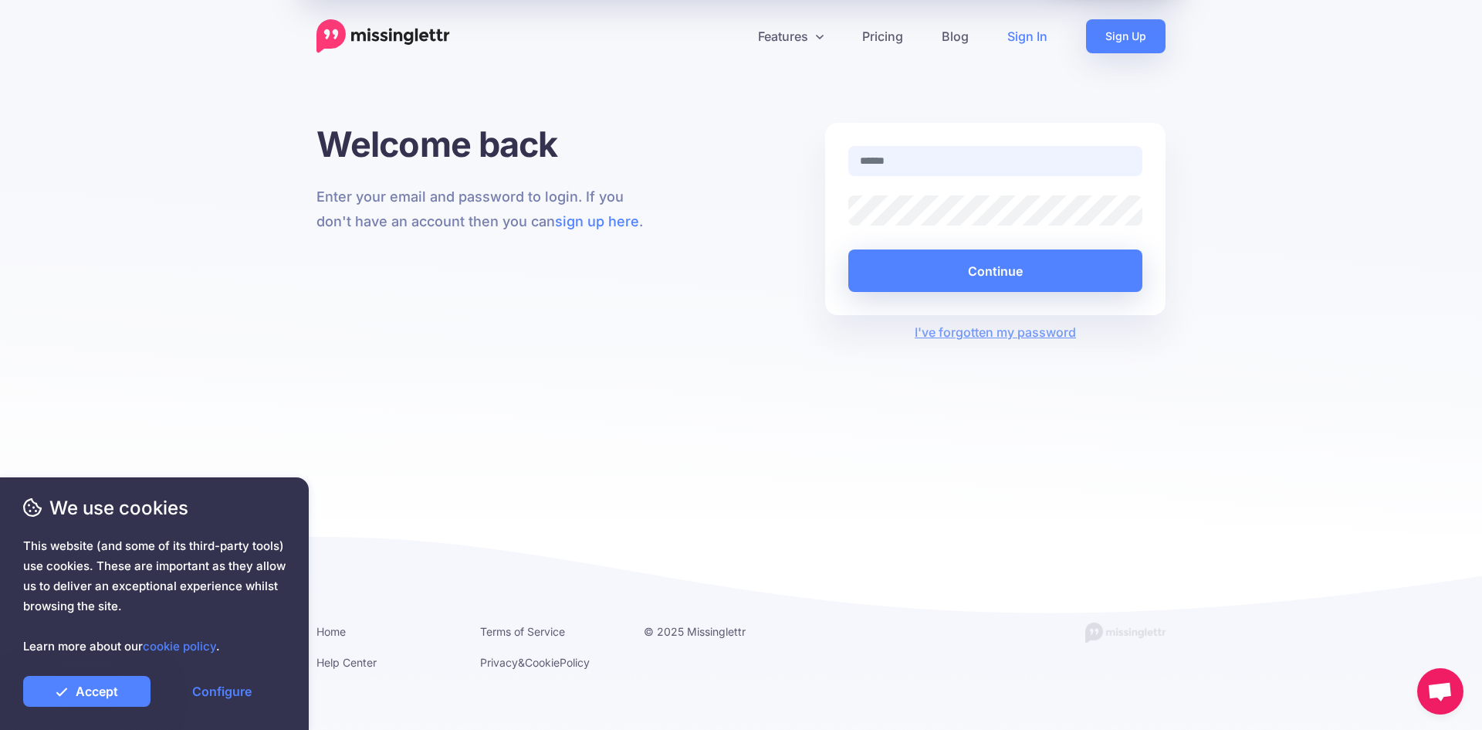
type input "**********"
drag, startPoint x: 858, startPoint y: 164, endPoint x: 936, endPoint y: 177, distance: 79.8
click at [936, 177] on div "**********" at bounding box center [995, 170] width 317 height 49
click at [977, 168] on input "**********" at bounding box center [995, 161] width 294 height 30
drag, startPoint x: 1006, startPoint y: 166, endPoint x: 841, endPoint y: 164, distance: 165.2
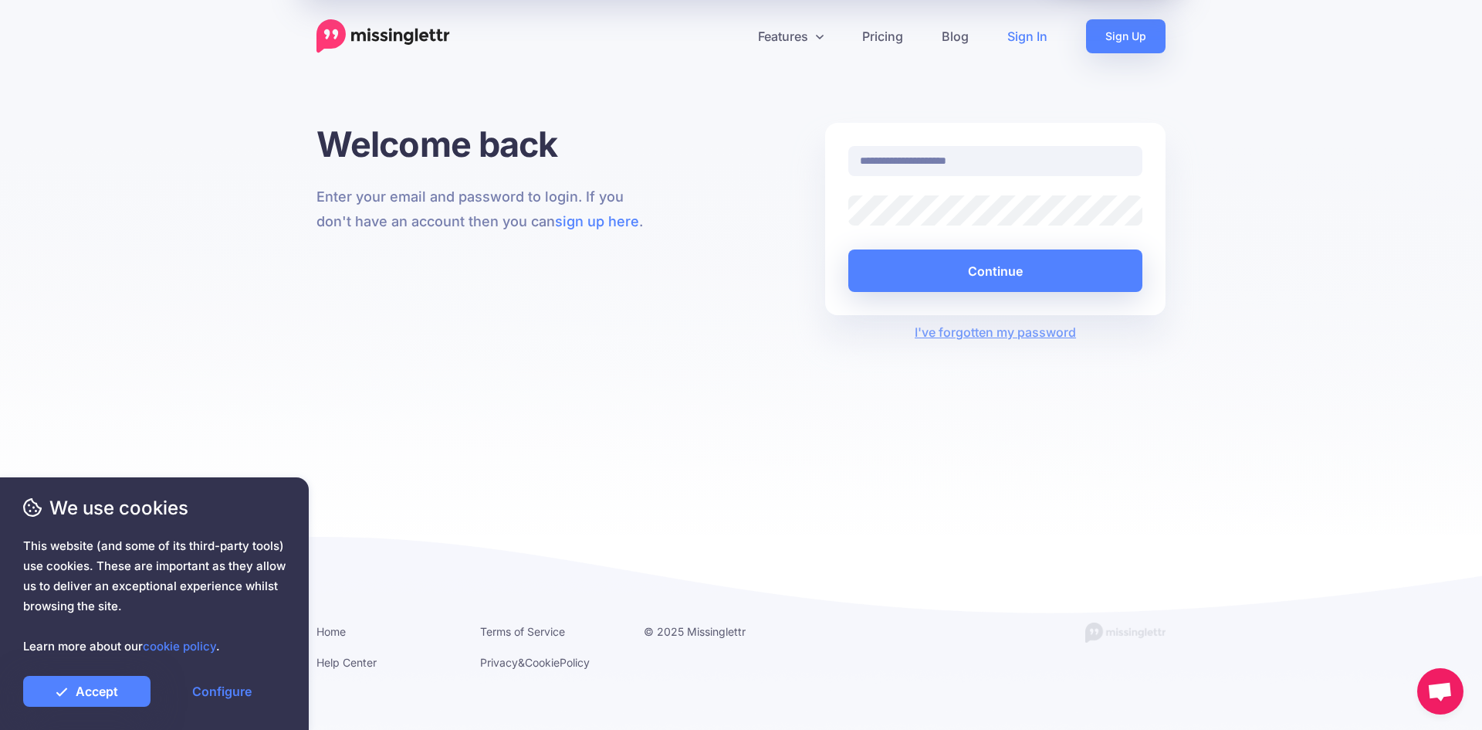
click at [841, 164] on div "**********" at bounding box center [995, 161] width 317 height 30
click at [846, 218] on div at bounding box center [995, 210] width 317 height 30
click at [892, 151] on input "text" at bounding box center [995, 161] width 294 height 30
paste input "**********"
type input "**********"
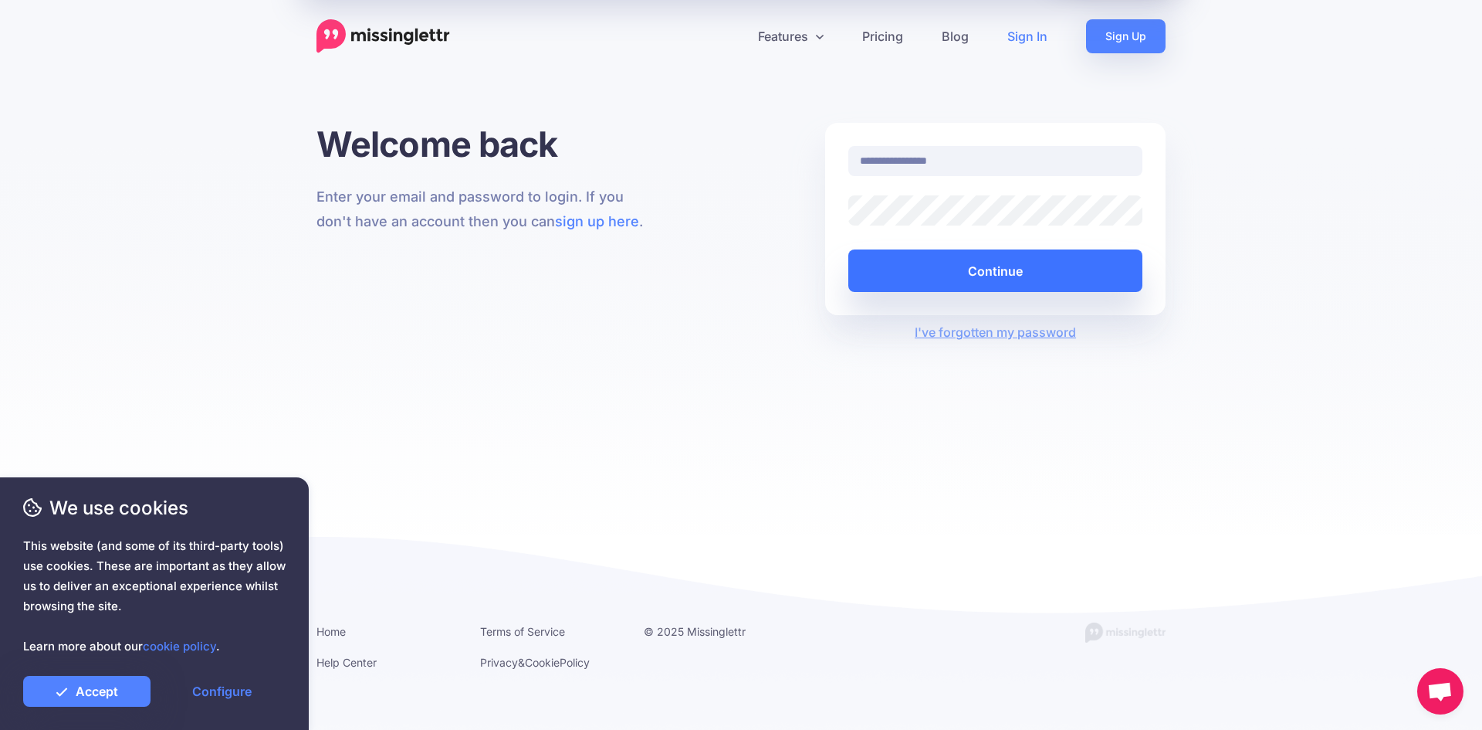
click at [897, 260] on button "Continue" at bounding box center [995, 270] width 294 height 42
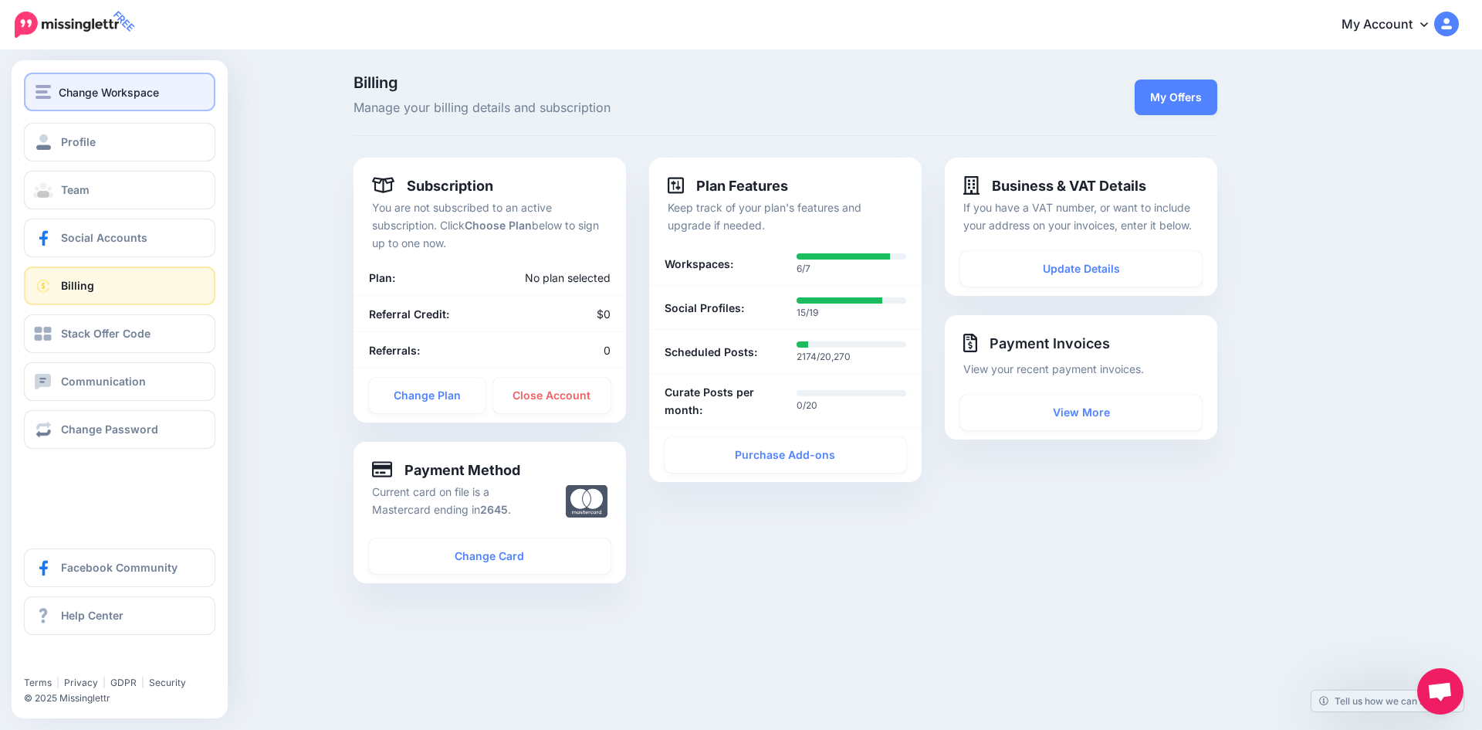
click at [36, 97] on img "button" at bounding box center [43, 92] width 15 height 14
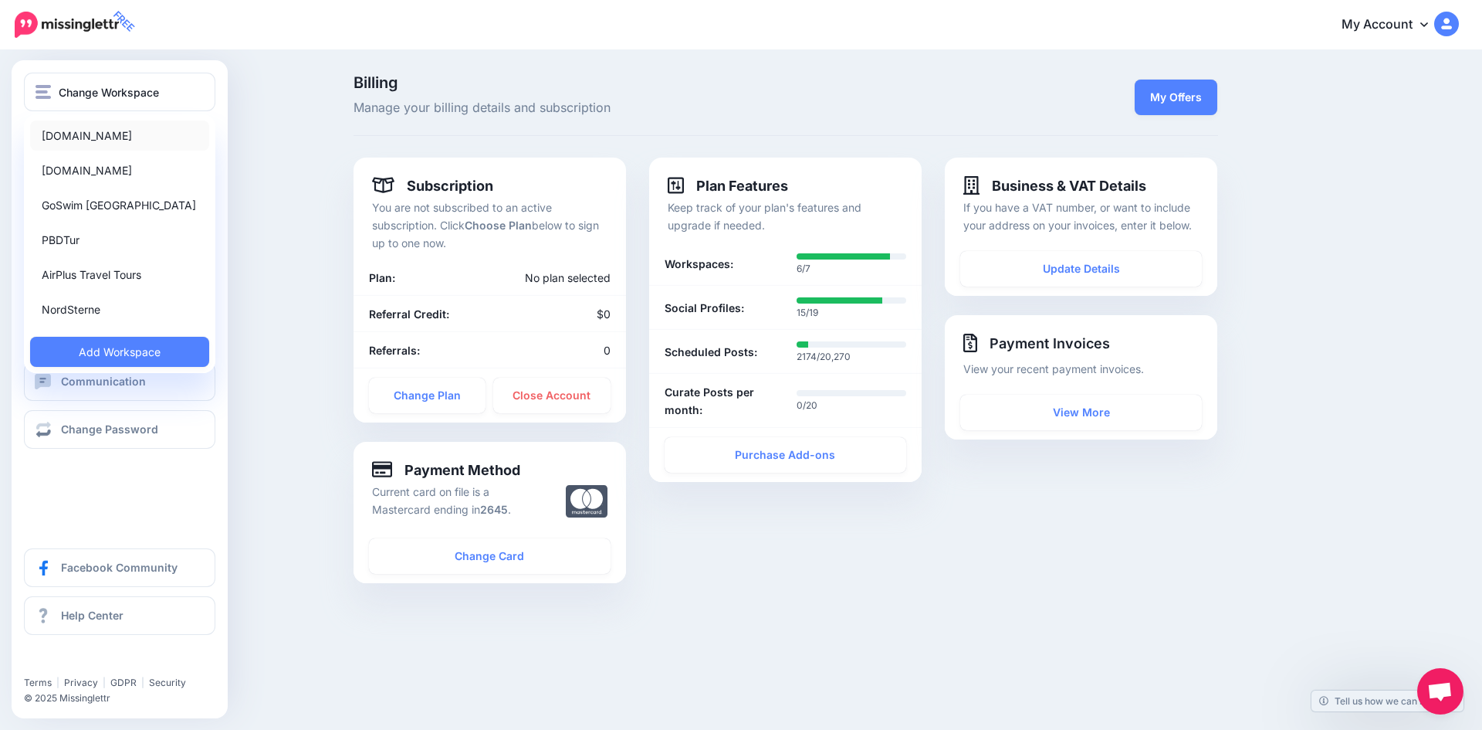
click at [86, 140] on link "[DOMAIN_NAME]" at bounding box center [119, 135] width 179 height 30
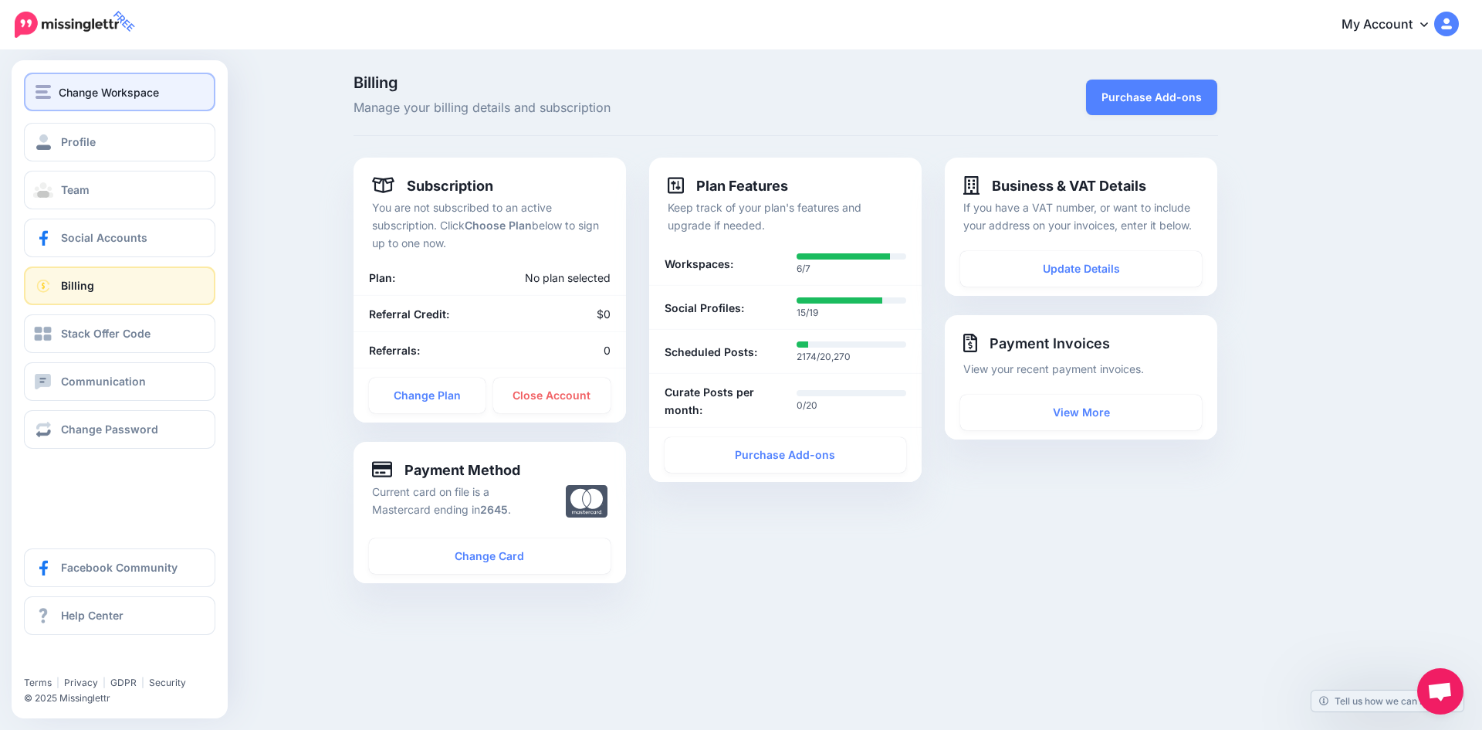
click at [42, 85] on img "button" at bounding box center [43, 92] width 15 height 14
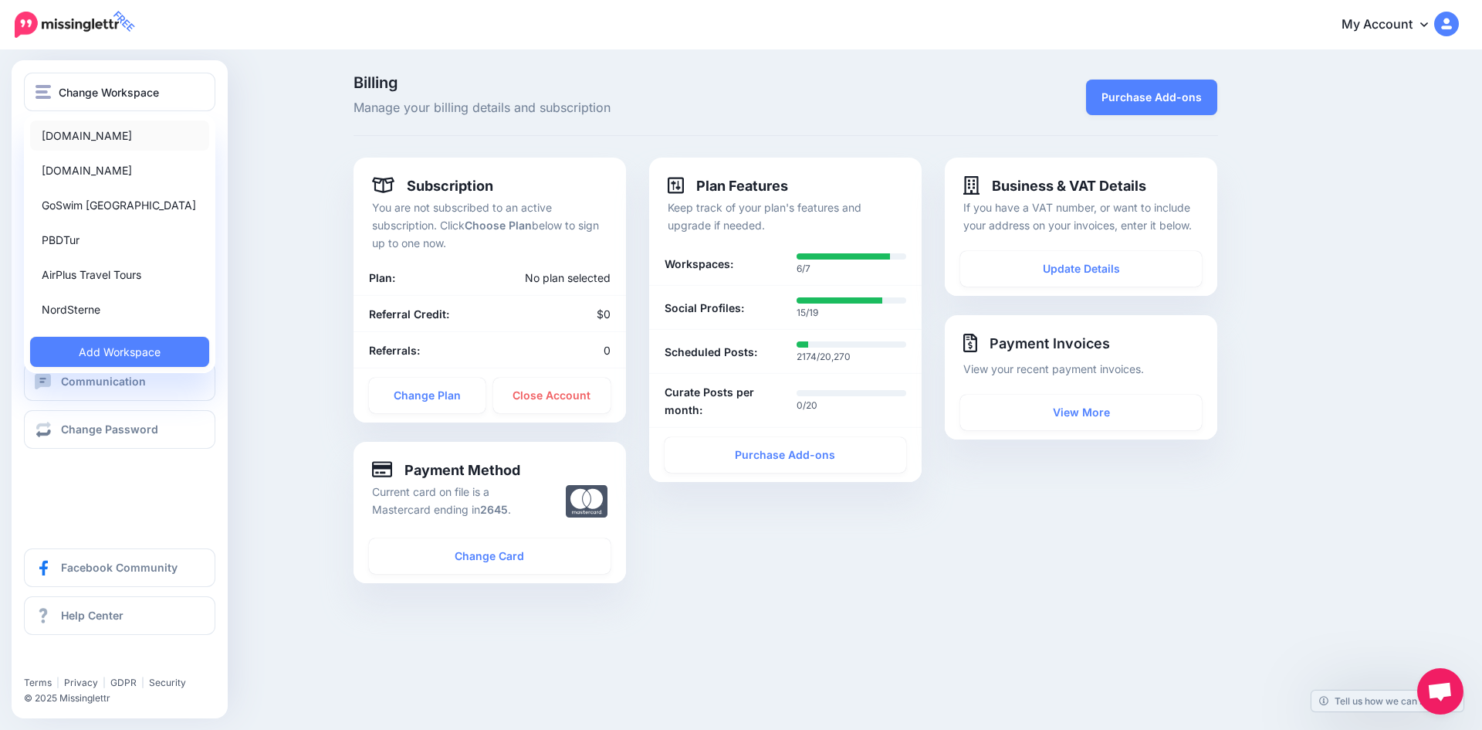
click at [83, 131] on link "[DOMAIN_NAME]" at bounding box center [119, 135] width 179 height 30
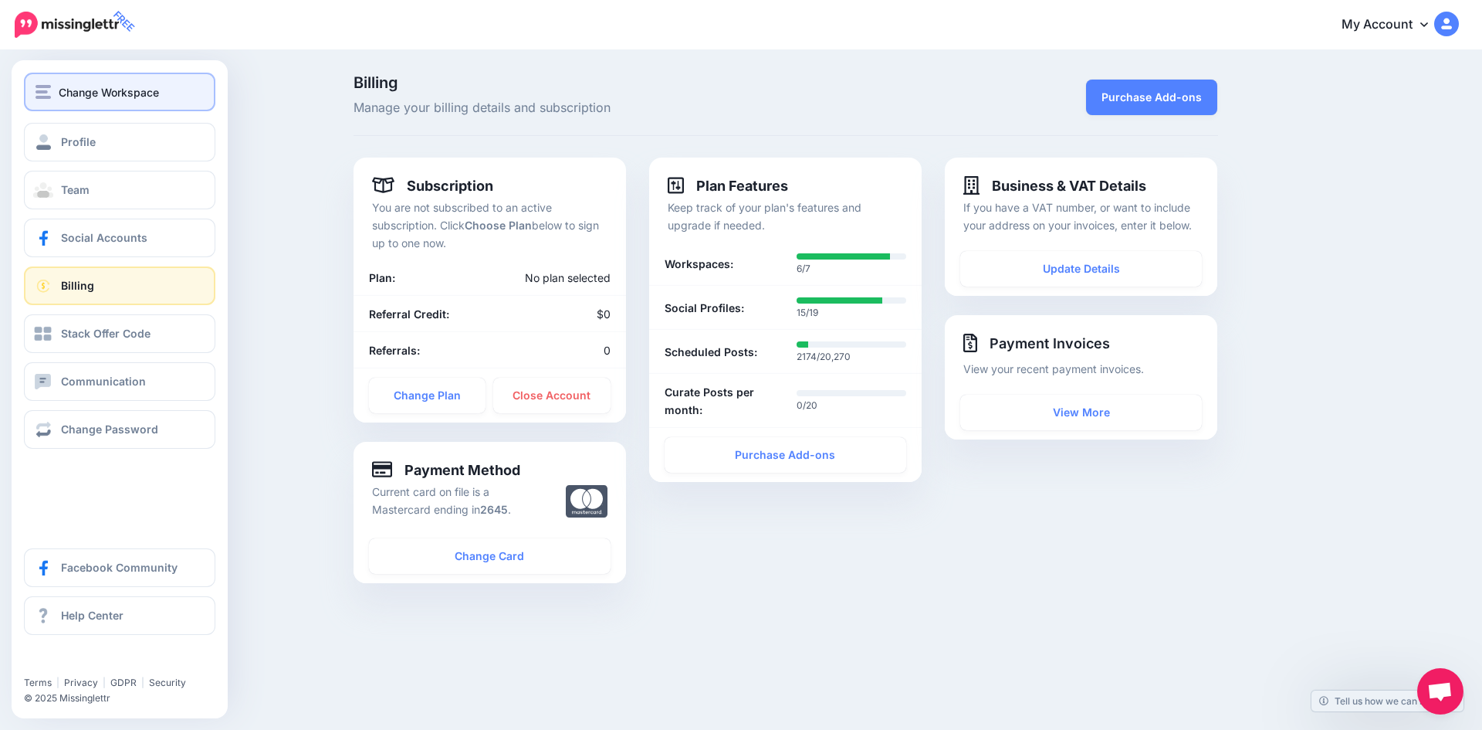
click at [42, 100] on div "Change Workspace" at bounding box center [120, 92] width 168 height 18
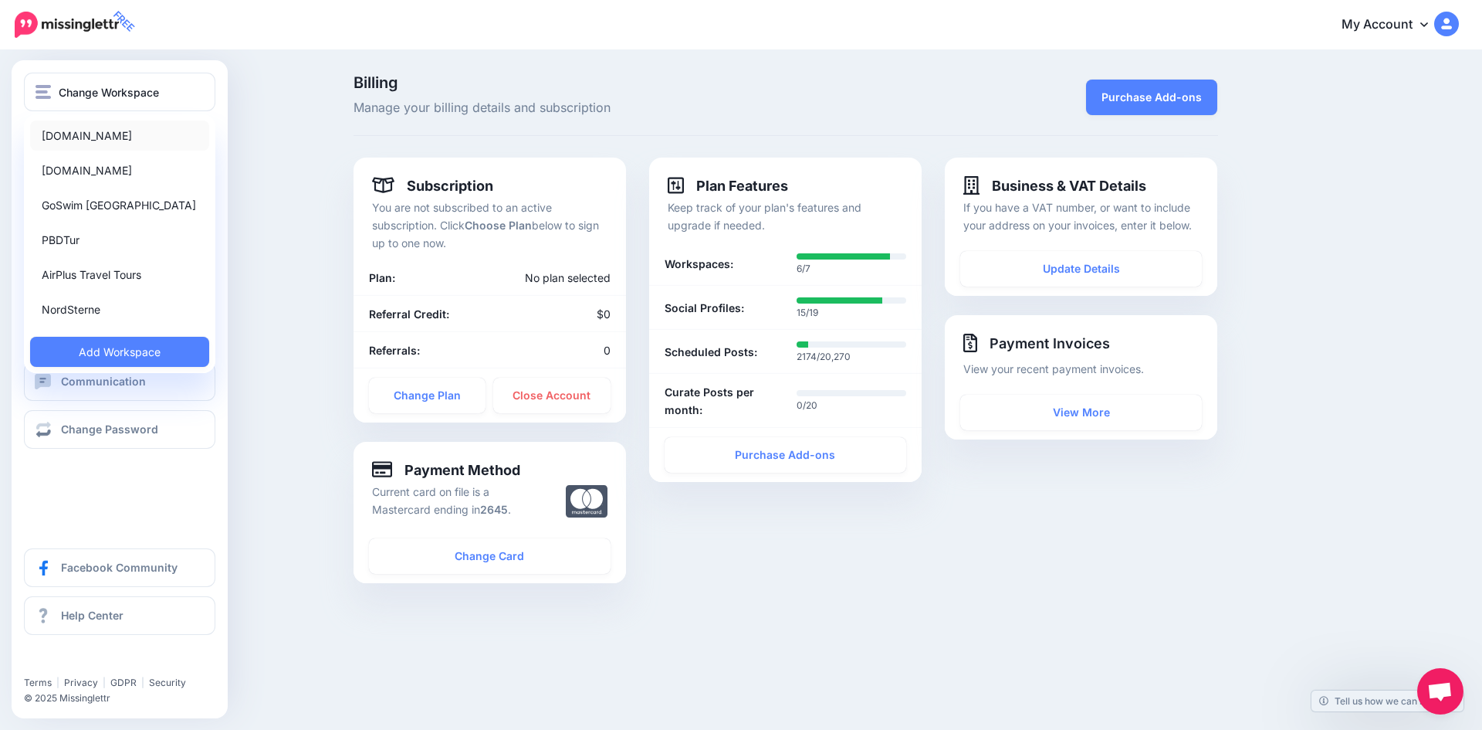
click at [63, 130] on link "[DOMAIN_NAME]" at bounding box center [119, 135] width 179 height 30
